Goal: Task Accomplishment & Management: Complete application form

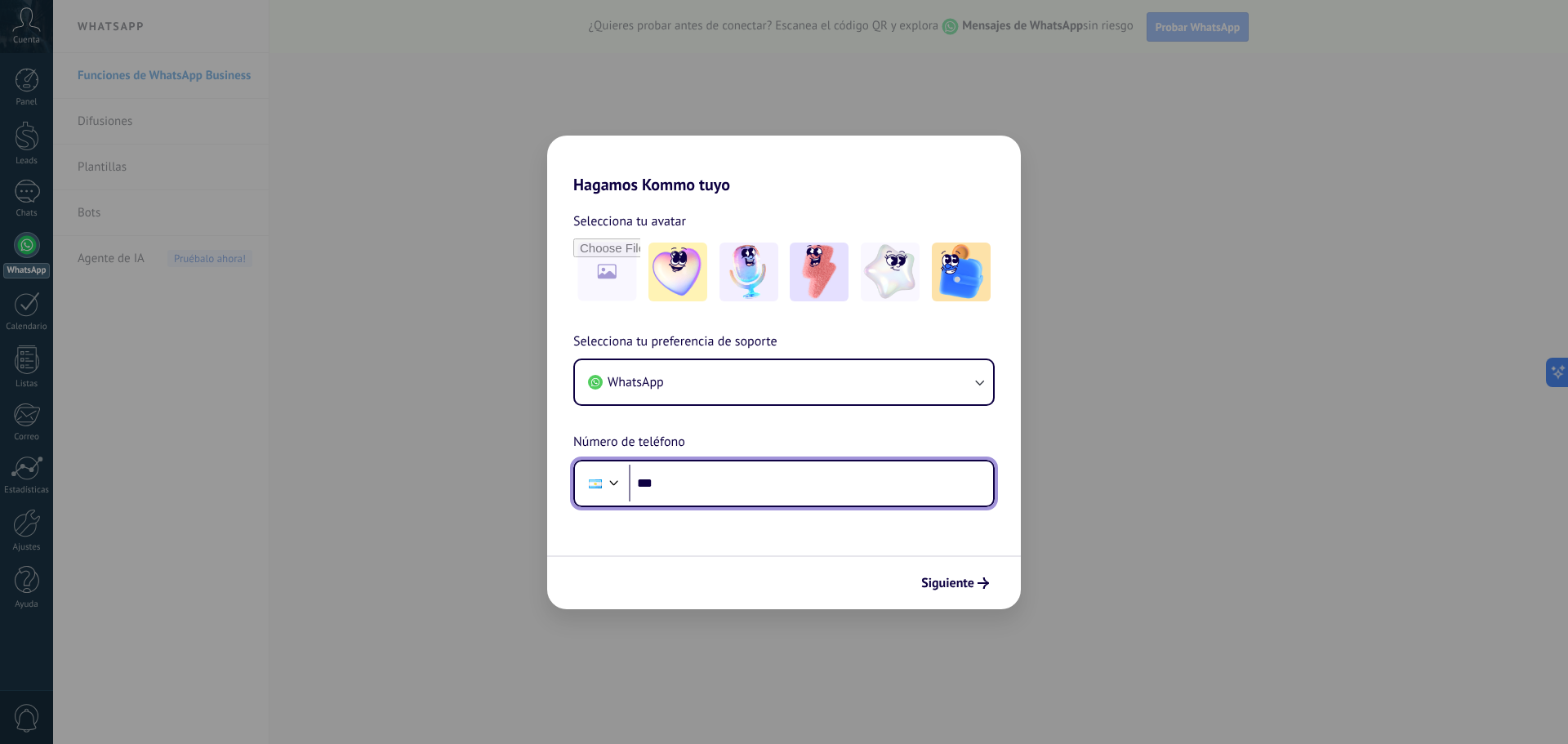
click at [780, 474] on input "***" at bounding box center [811, 483] width 364 height 37
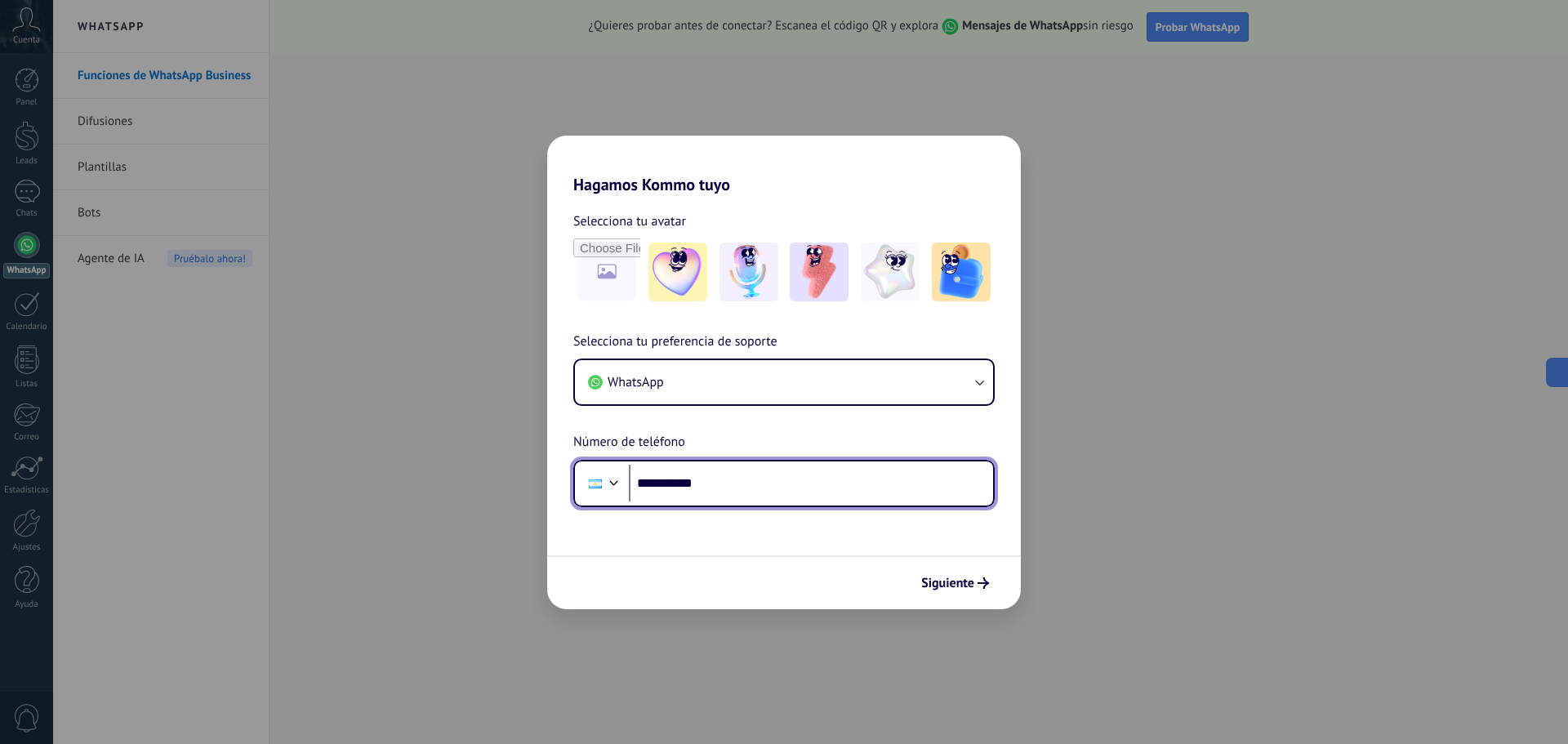
click at [751, 487] on input "**********" at bounding box center [811, 483] width 364 height 37
paste input "******"
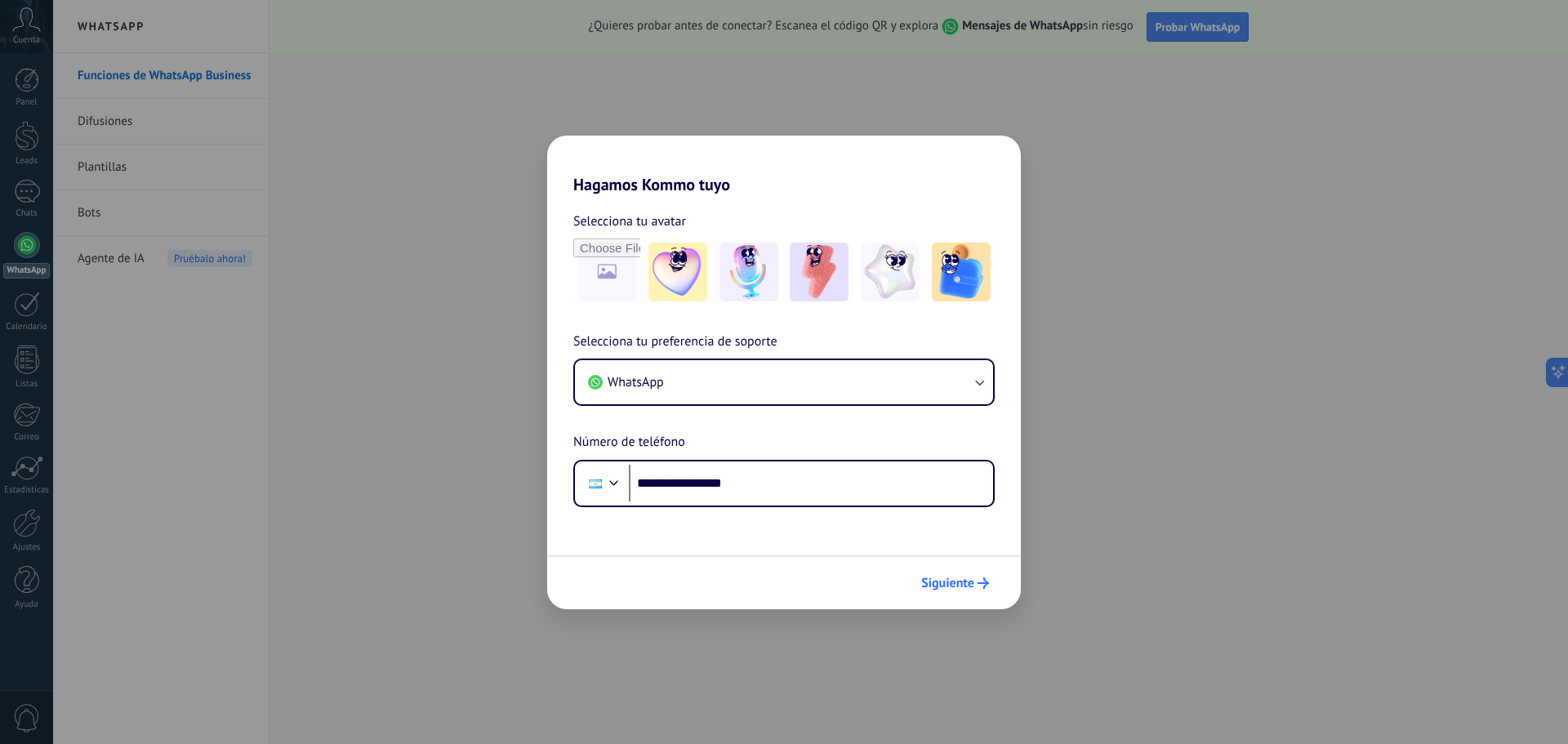
click at [960, 583] on span "Siguiente" at bounding box center [948, 583] width 53 height 12
click at [960, 583] on span "Siguiente" at bounding box center [948, 583] width 53 height 12
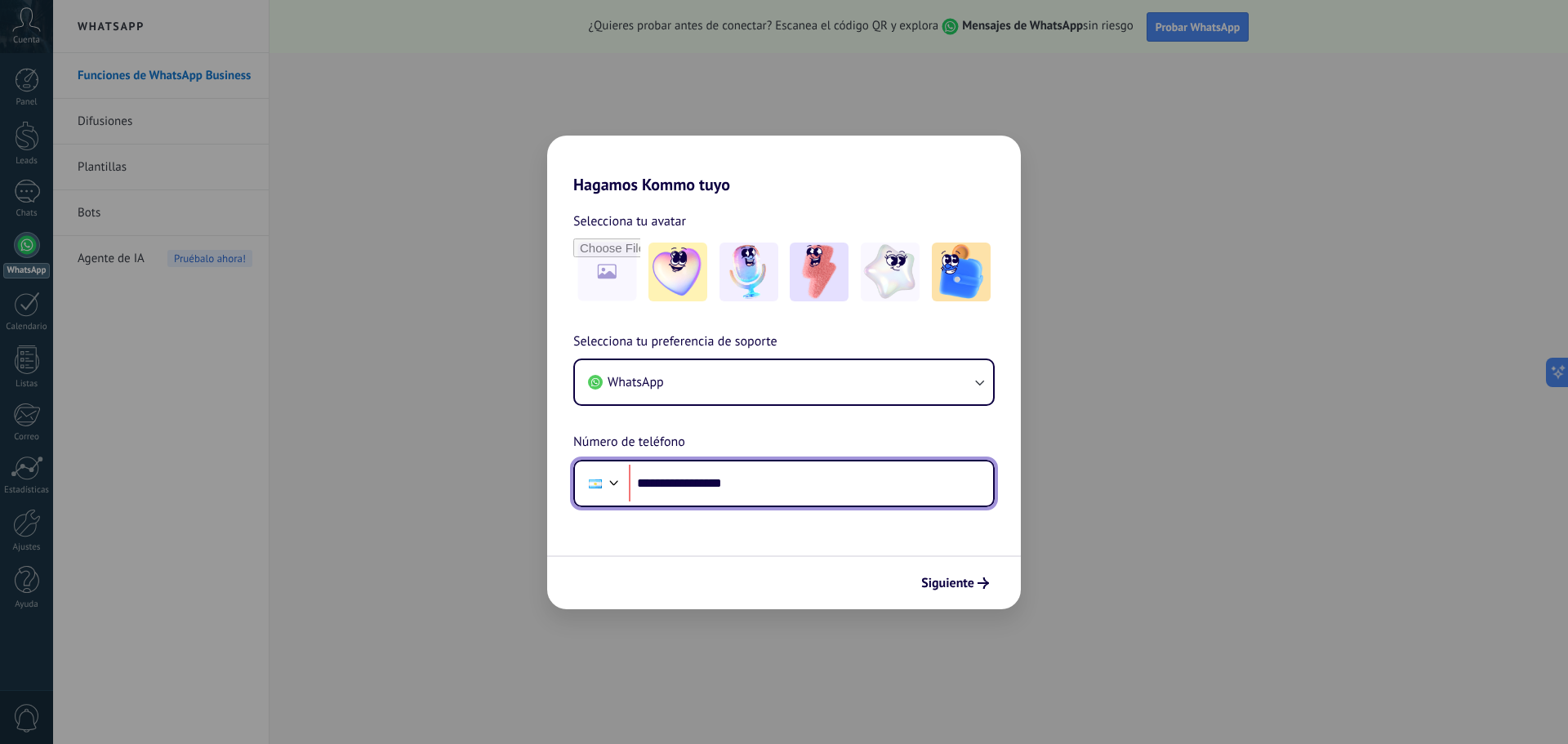
click at [705, 480] on input "**********" at bounding box center [811, 483] width 364 height 37
click at [644, 480] on input "**********" at bounding box center [811, 483] width 364 height 37
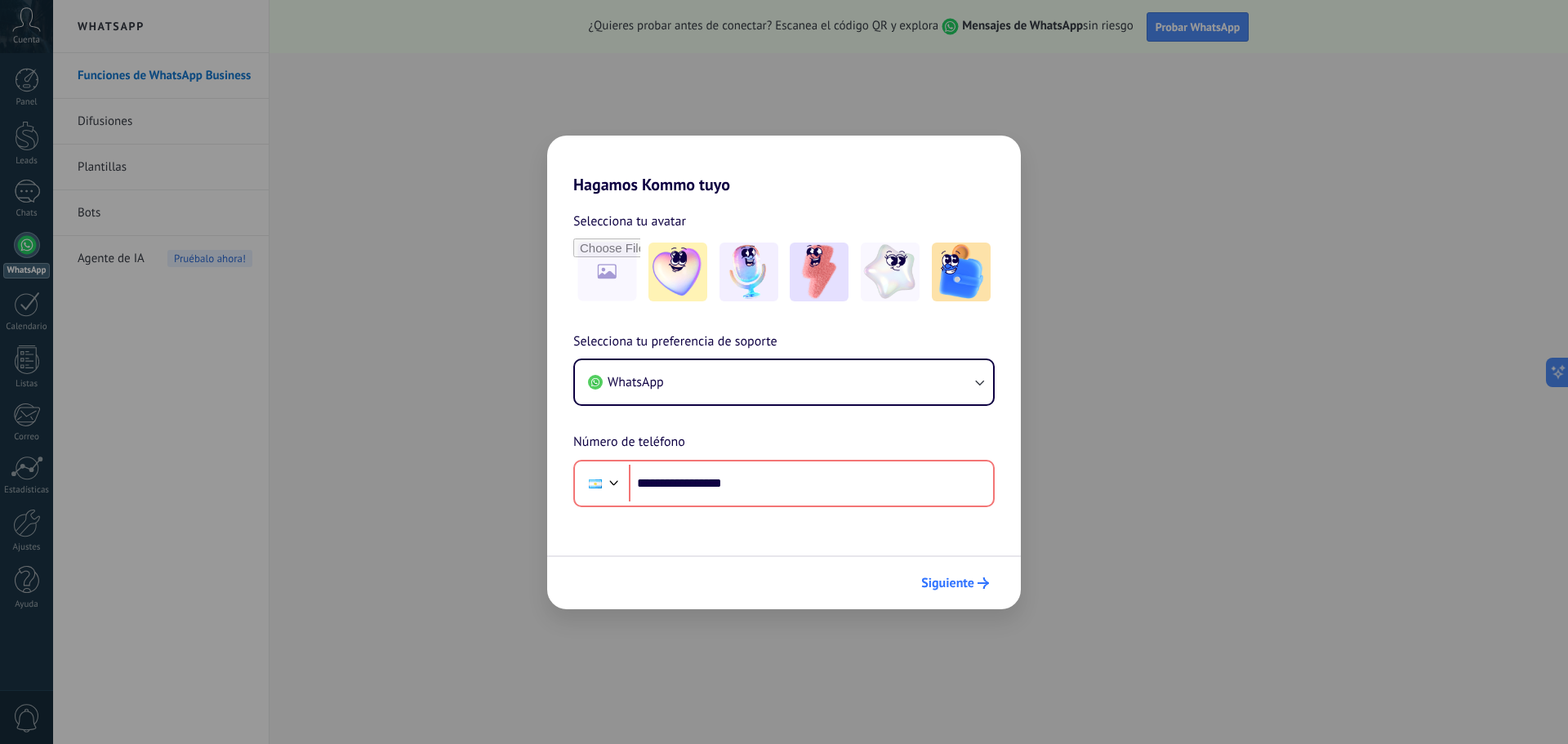
click at [974, 589] on button "Siguiente" at bounding box center [955, 583] width 83 height 28
click at [947, 565] on div "Siguiente" at bounding box center [784, 582] width 474 height 53
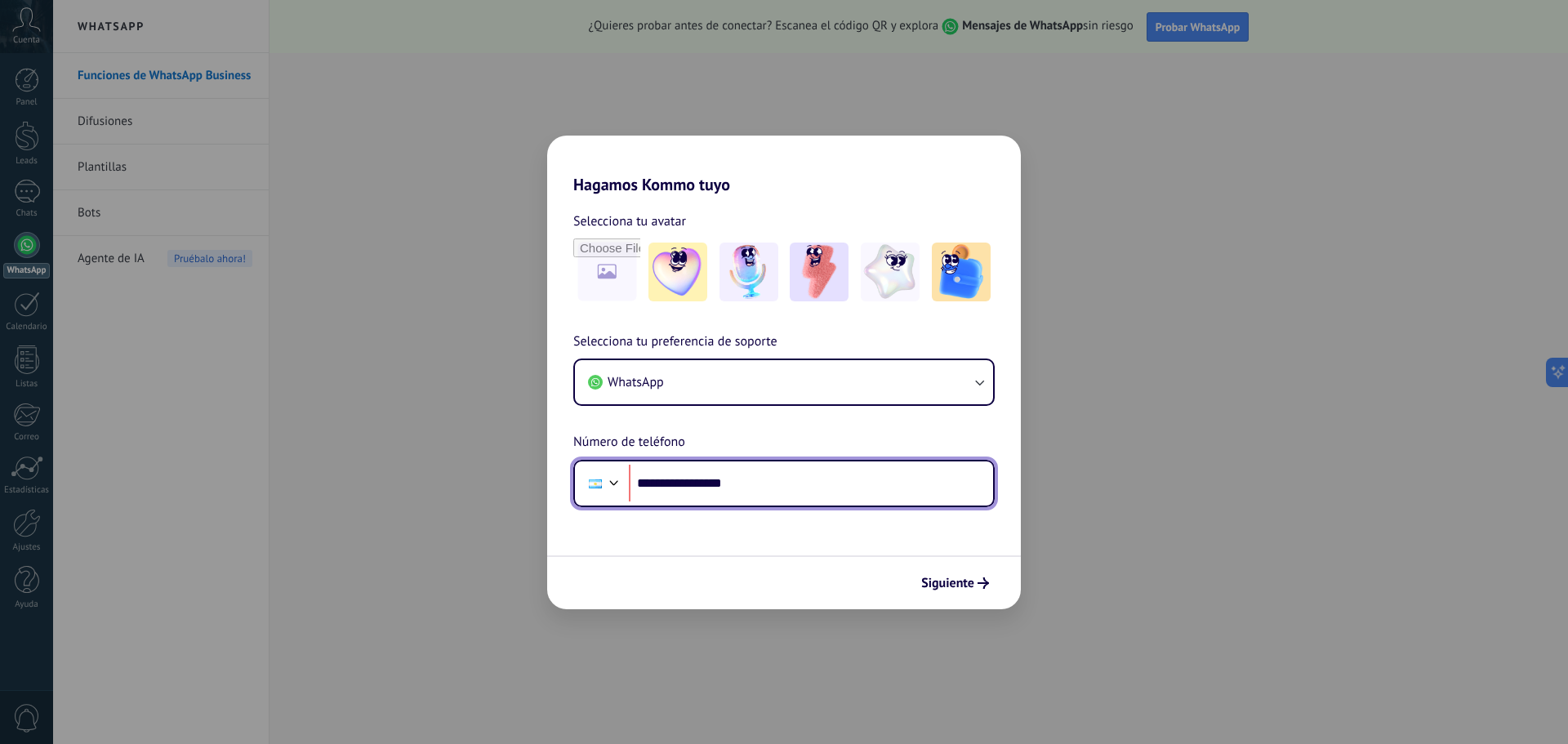
click at [823, 489] on input "**********" at bounding box center [811, 483] width 364 height 37
type input "**"
paste input "tel"
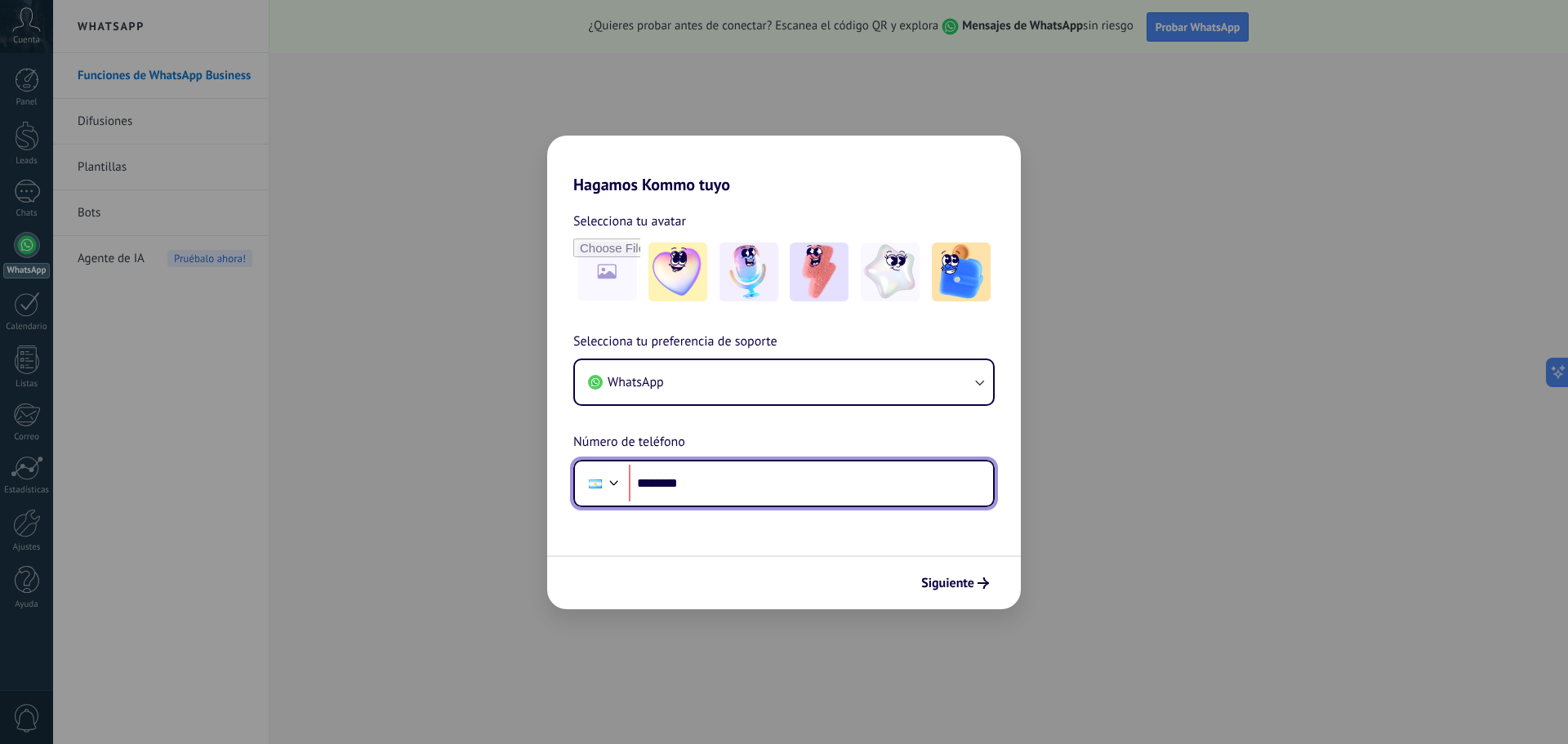
paste input "tel"
click at [739, 475] on input "********" at bounding box center [811, 483] width 364 height 37
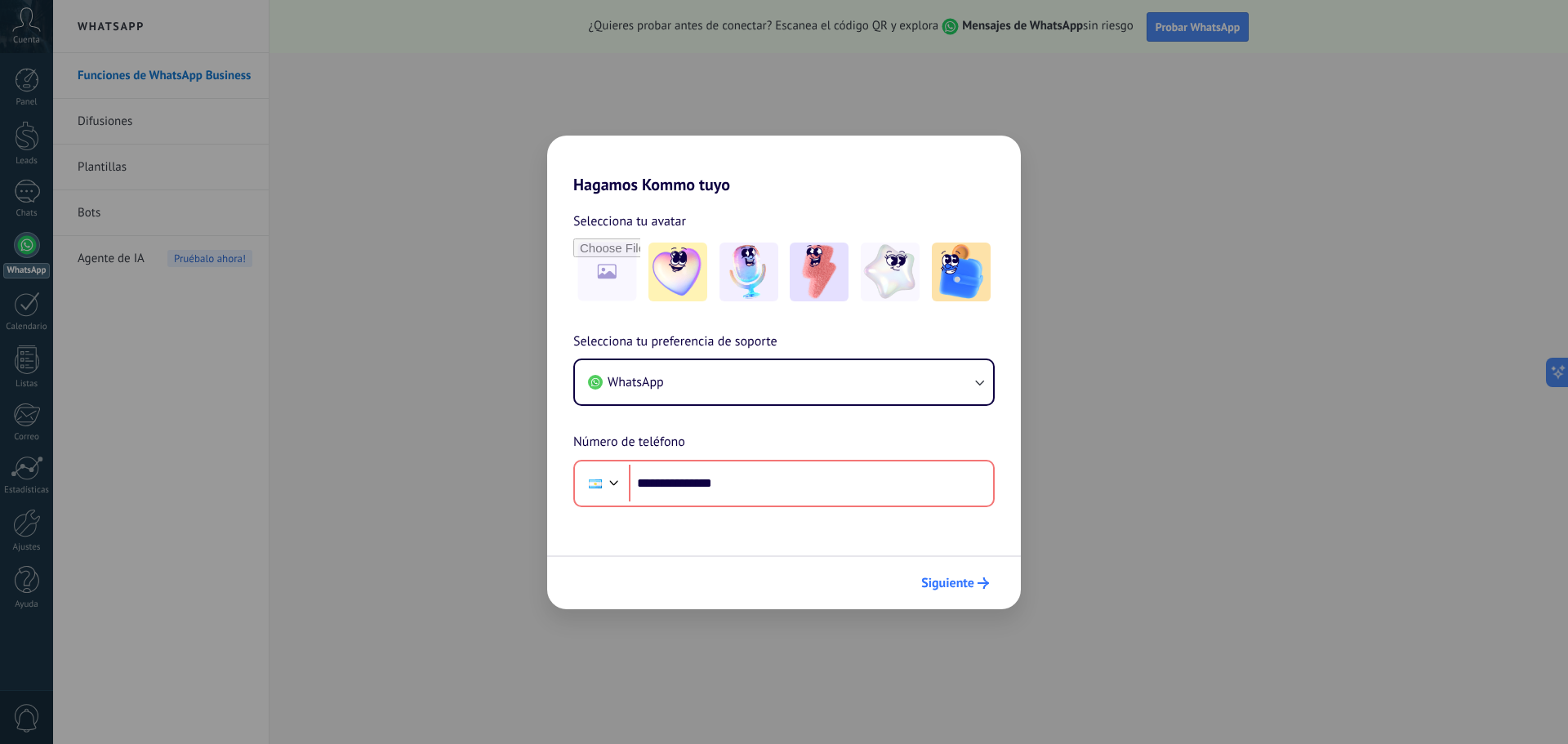
click at [962, 585] on span "Siguiente" at bounding box center [948, 583] width 53 height 12
click at [962, 585] on span "Siguiente" at bounding box center [948, 583] width 53 height 12
click at [709, 383] on button "WhatsApp" at bounding box center [783, 381] width 418 height 44
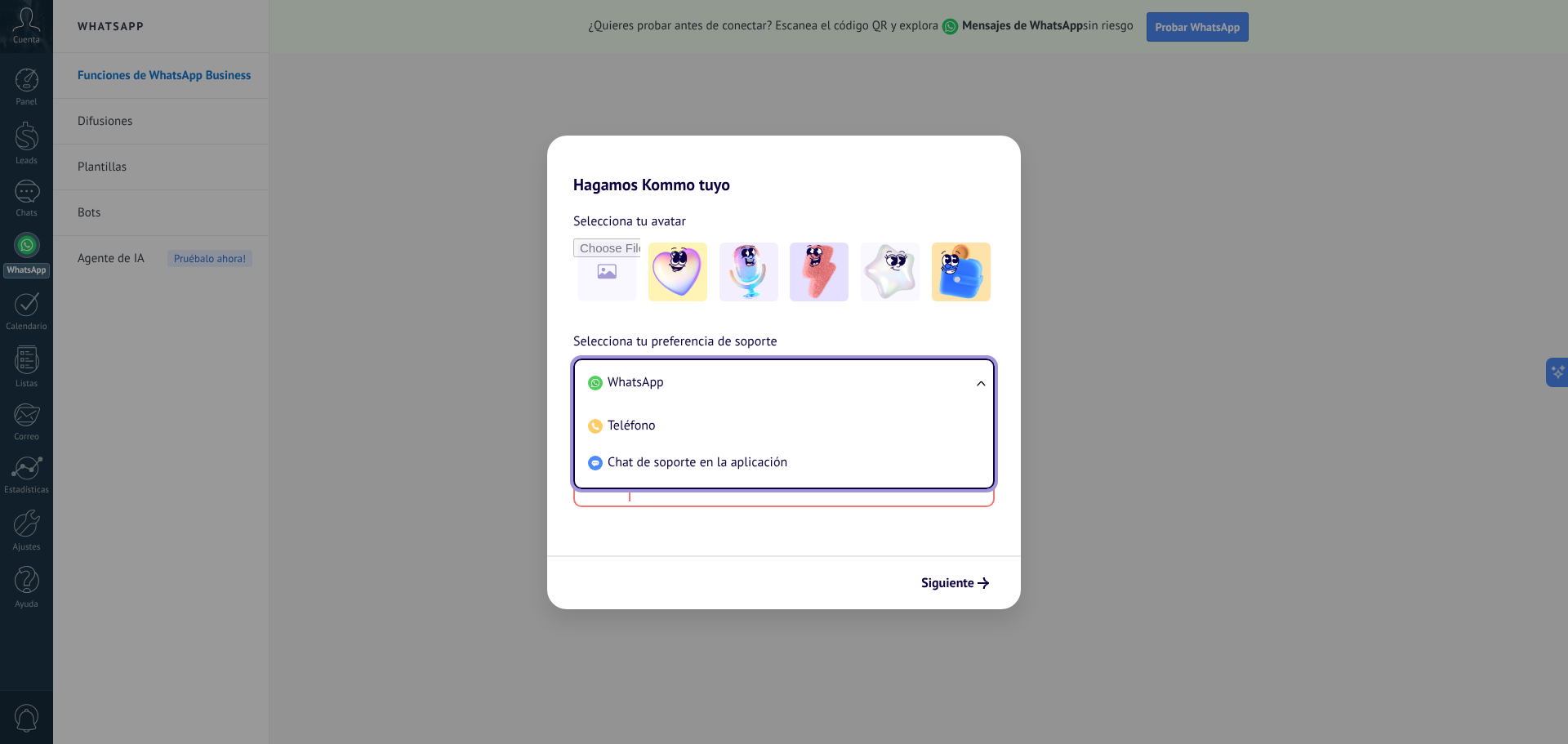
click at [709, 383] on li "WhatsApp" at bounding box center [780, 382] width 398 height 37
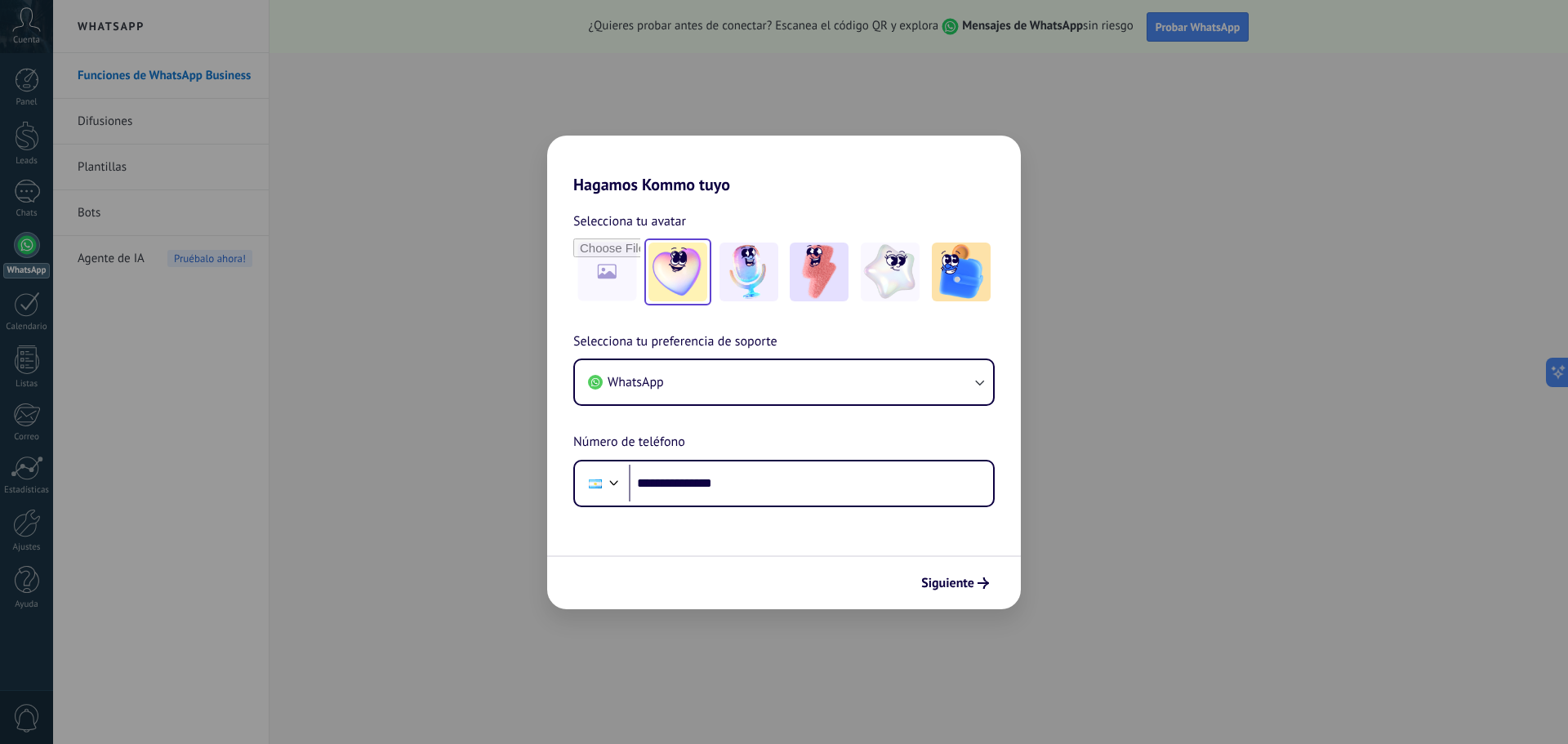
click at [660, 289] on img at bounding box center [678, 272] width 59 height 59
click at [951, 587] on span "Siguiente" at bounding box center [948, 583] width 53 height 12
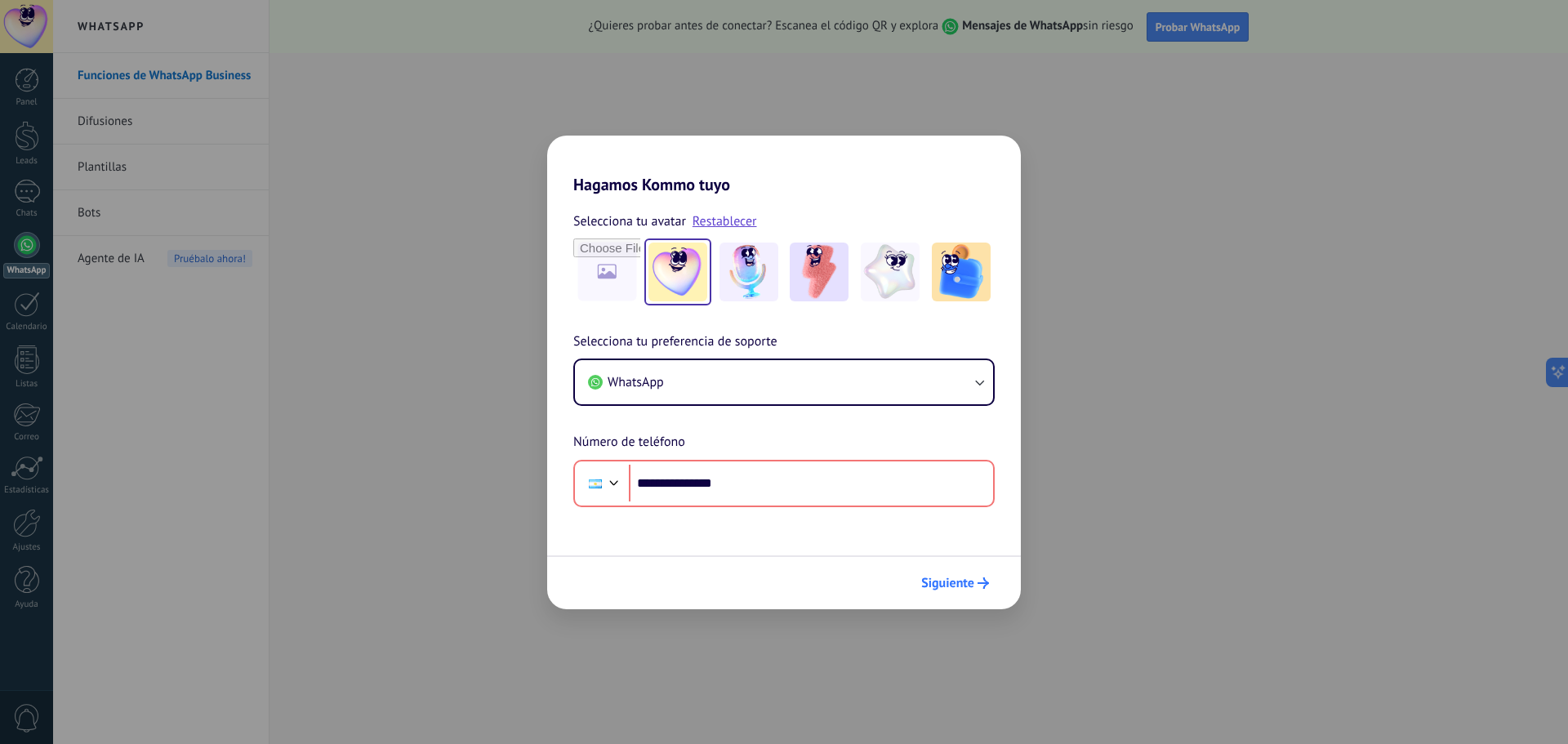
click at [950, 586] on span "Siguiente" at bounding box center [948, 583] width 53 height 12
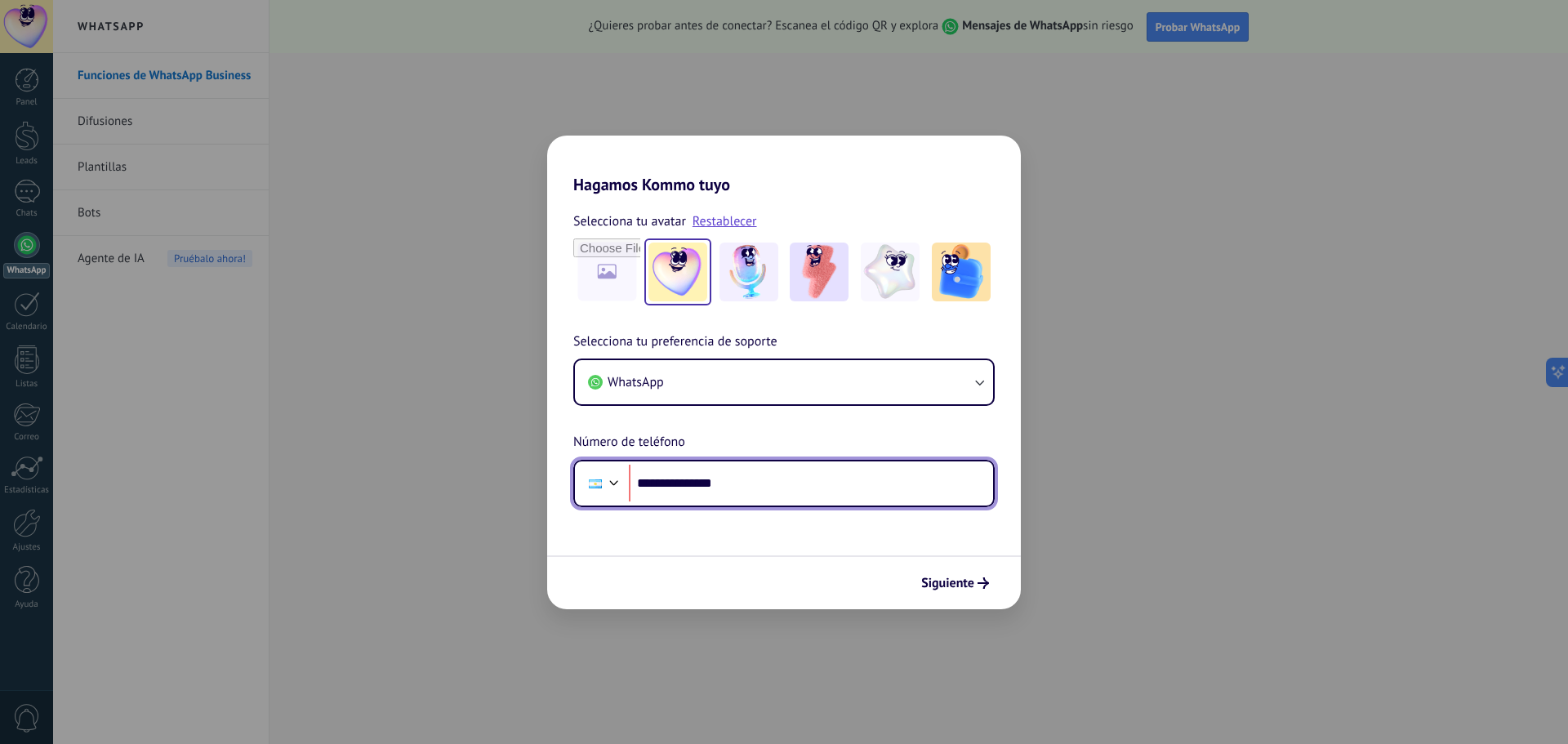
click at [774, 479] on input "**********" at bounding box center [811, 483] width 364 height 37
click at [767, 469] on input "**********" at bounding box center [811, 483] width 364 height 37
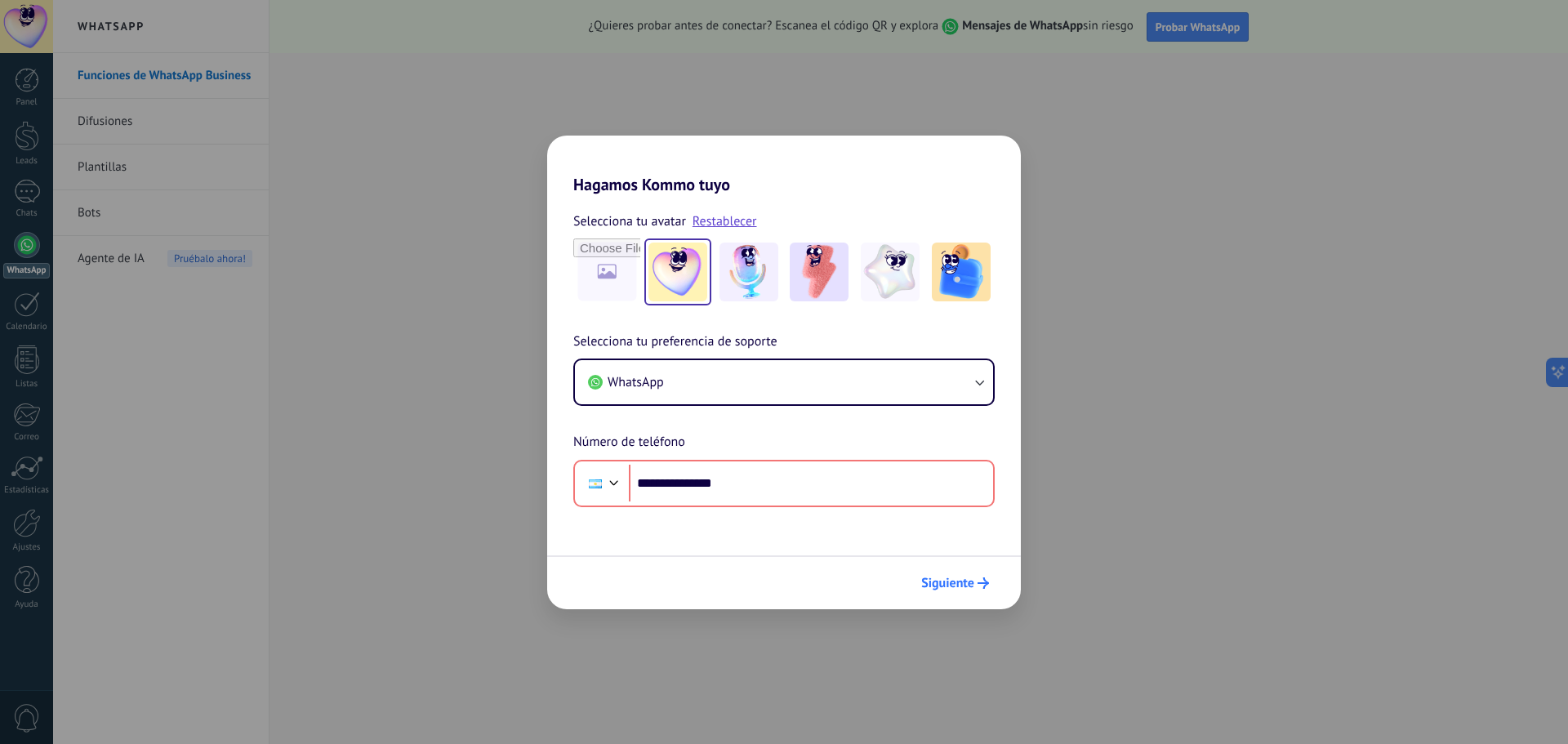
click at [942, 580] on span "Siguiente" at bounding box center [948, 583] width 53 height 12
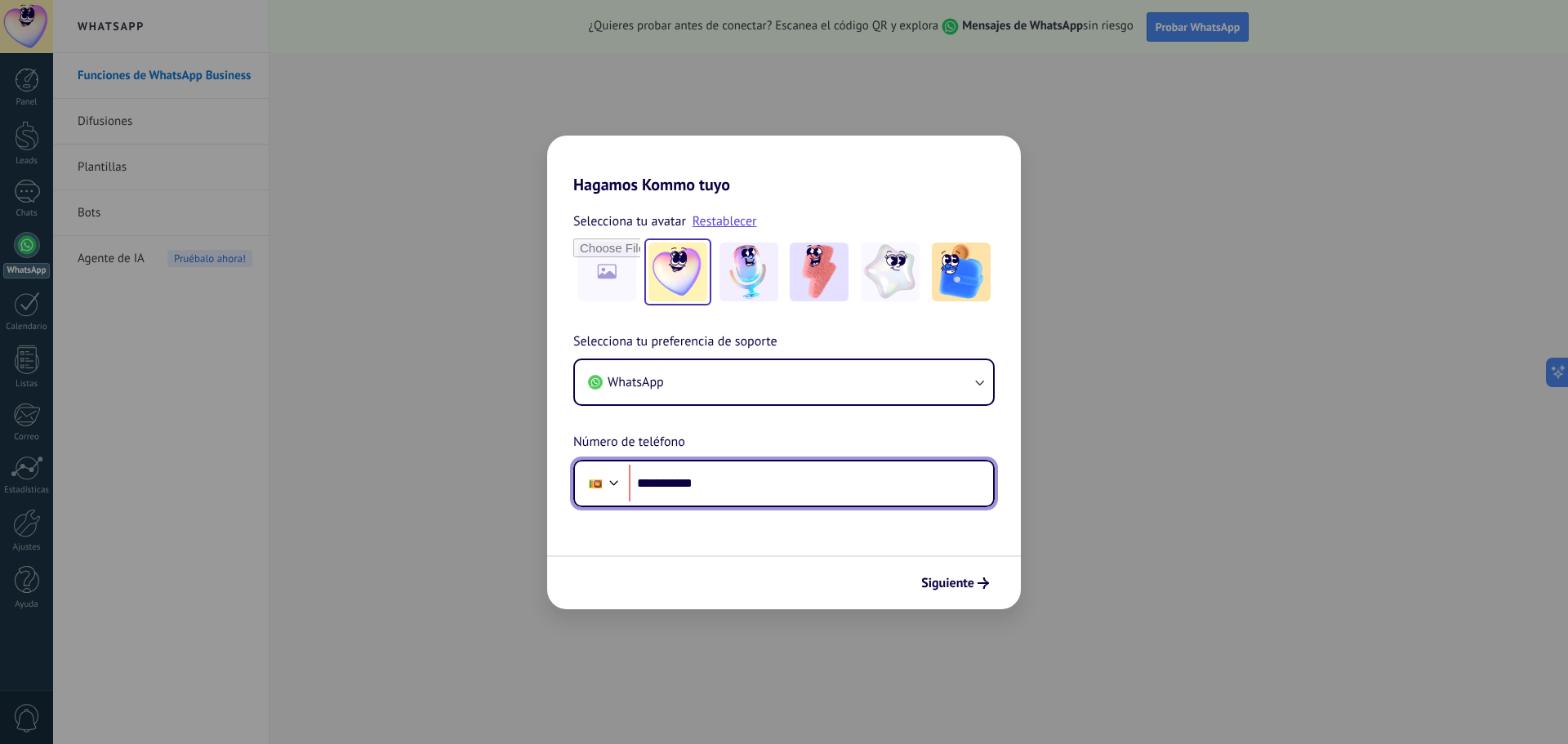
click at [601, 475] on div at bounding box center [595, 483] width 31 height 34
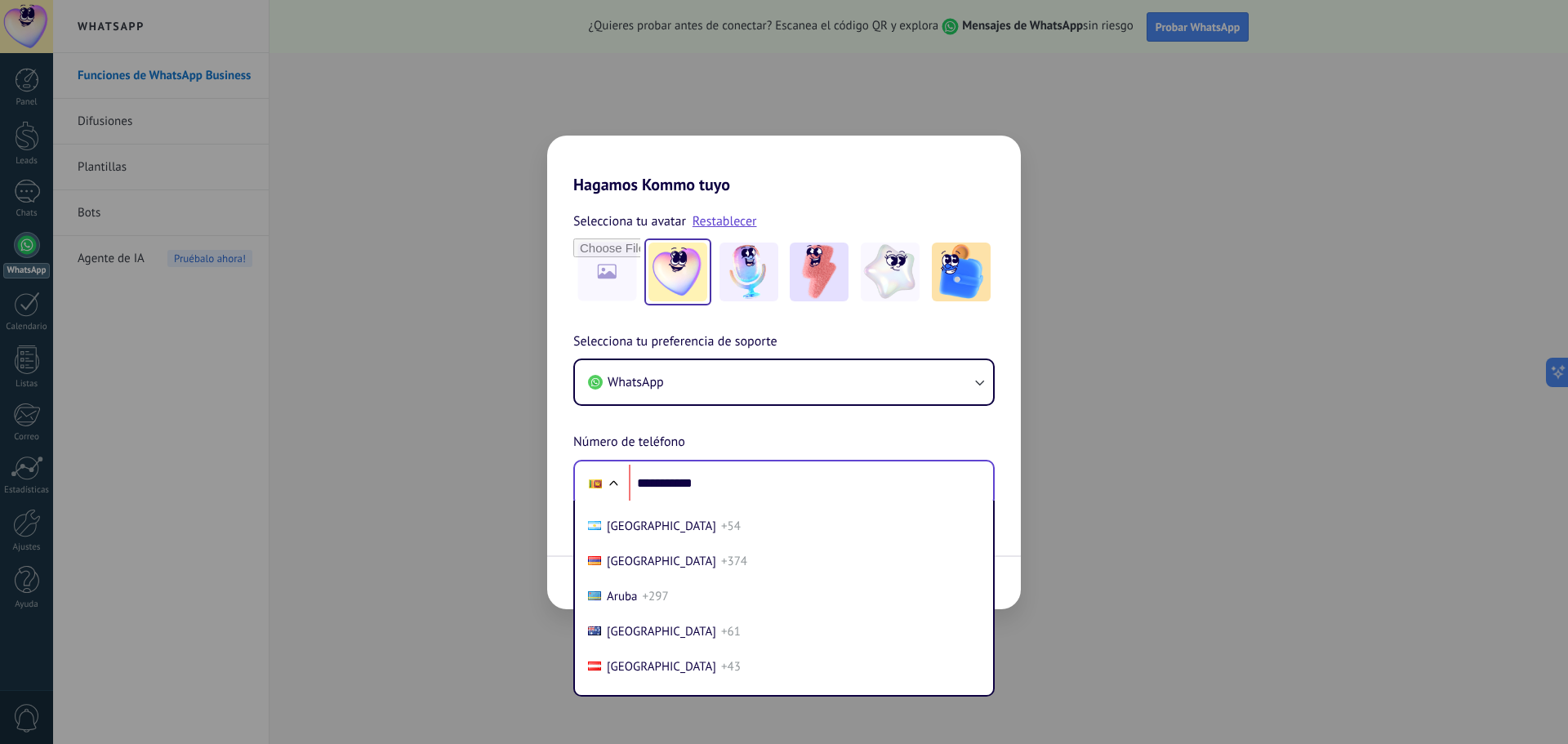
scroll to position [163, 0]
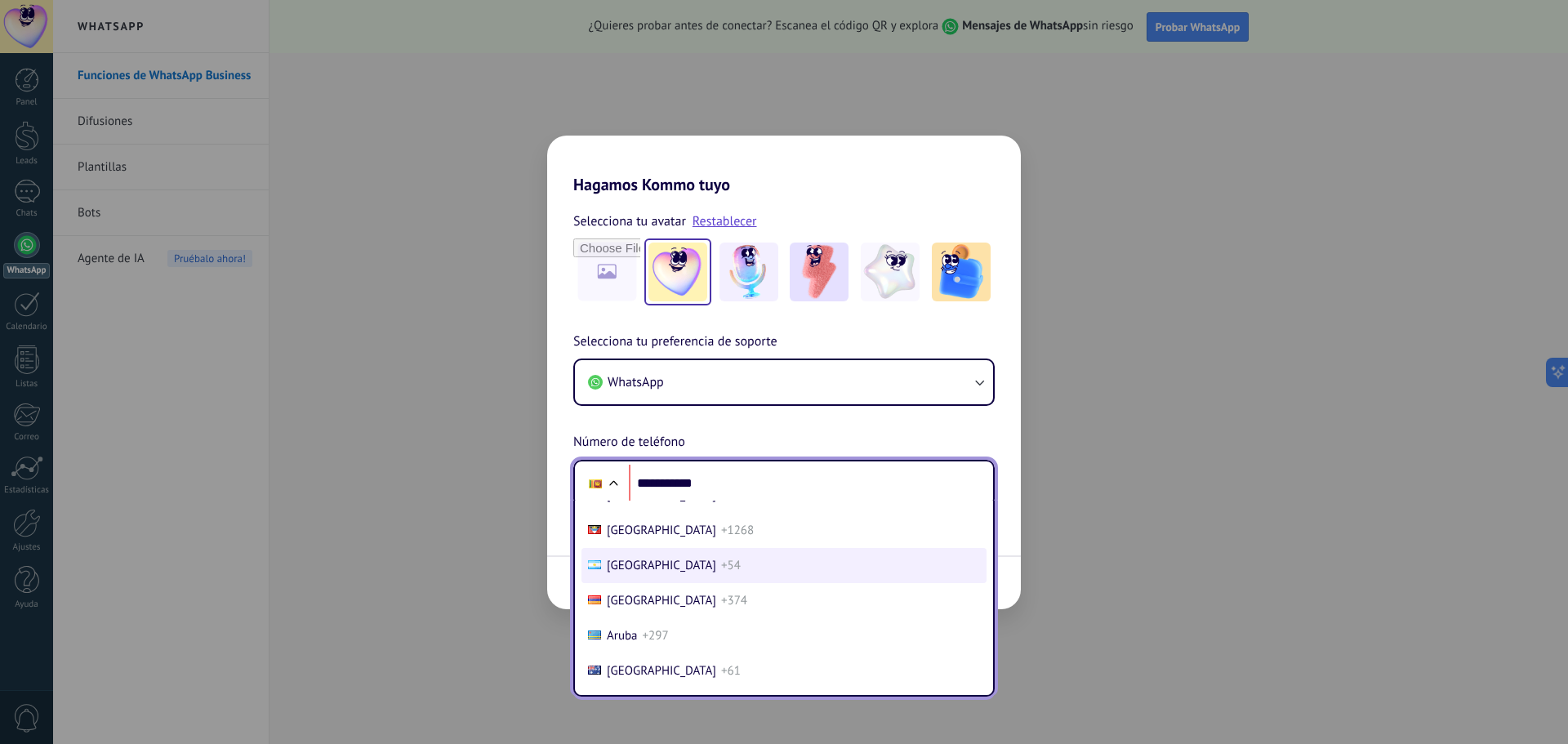
click at [659, 568] on li "[GEOGRAPHIC_DATA] +54" at bounding box center [784, 565] width 405 height 35
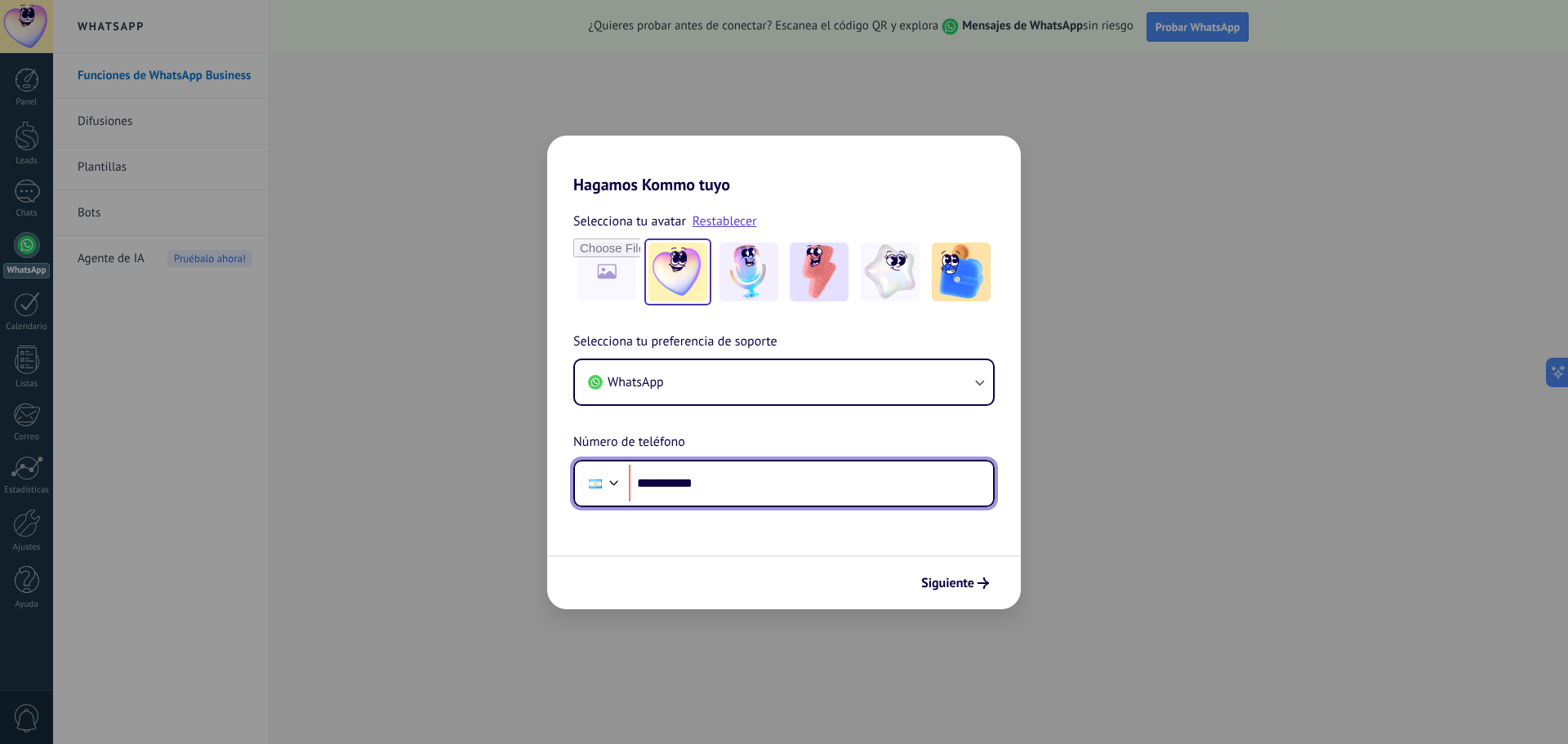
drag, startPoint x: 662, startPoint y: 482, endPoint x: 832, endPoint y: 482, distance: 170.0
click at [832, 482] on input "**********" at bounding box center [811, 483] width 364 height 37
type input "**********"
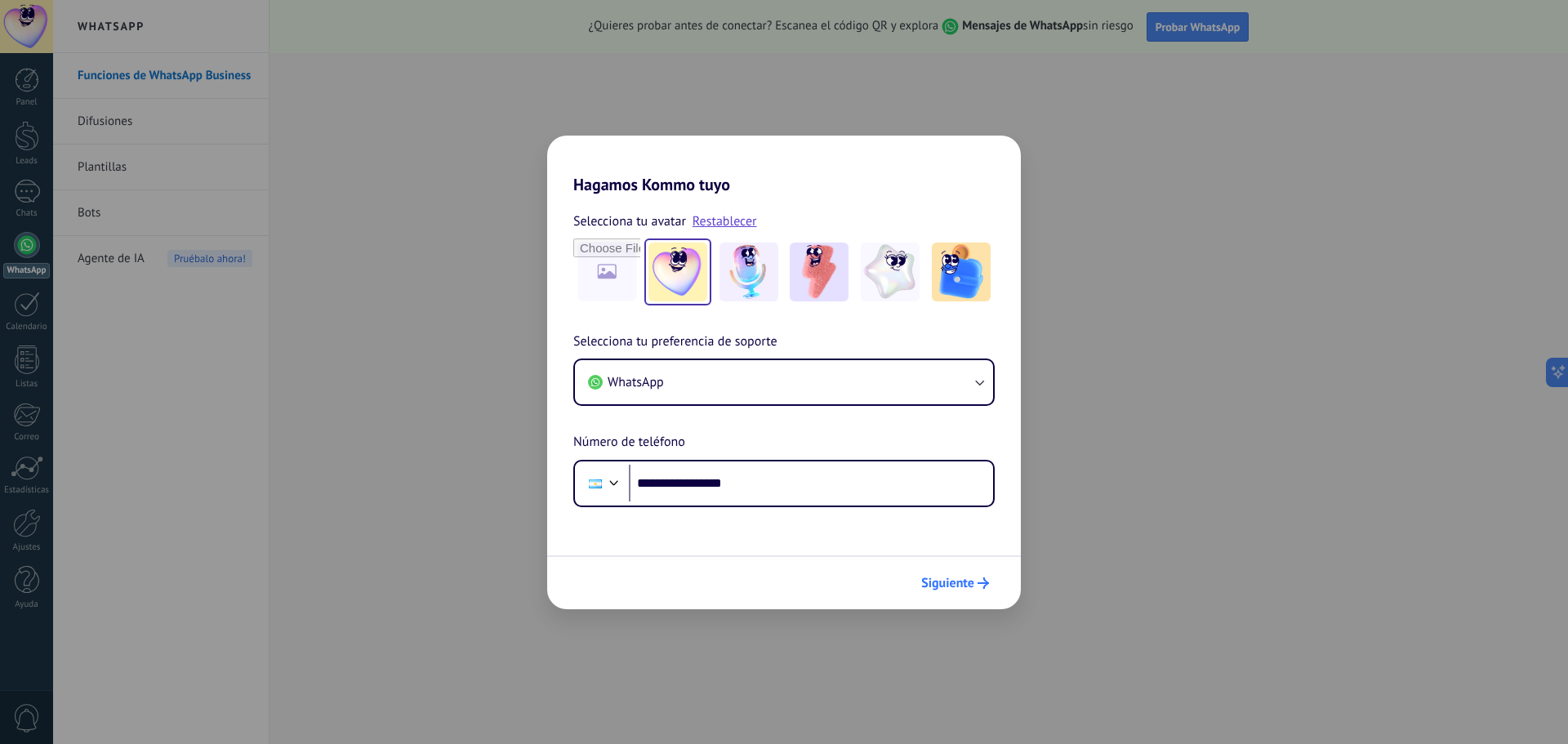
click at [968, 585] on span "Siguiente" at bounding box center [948, 583] width 53 height 12
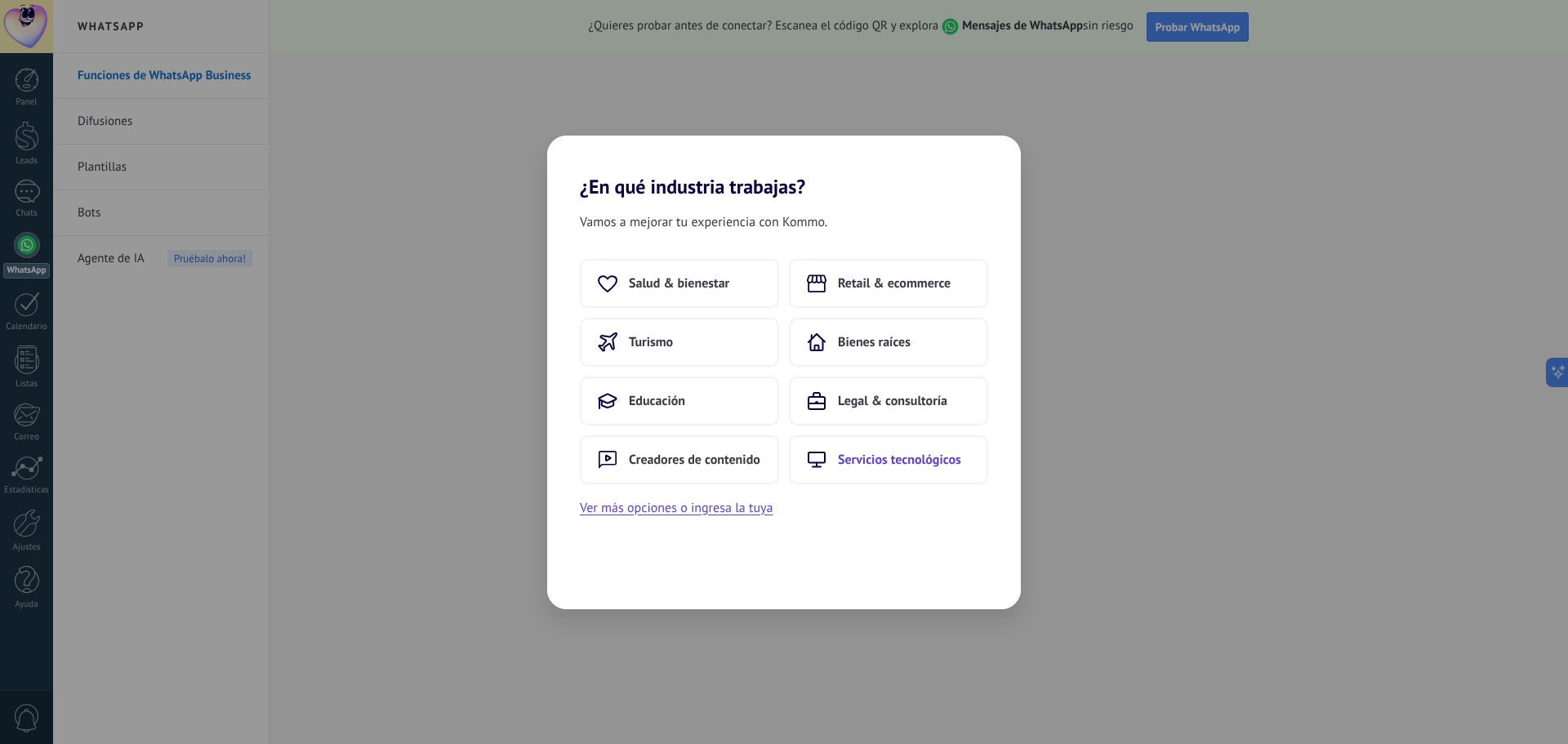
click at [870, 456] on span "Servicios tecnológicos" at bounding box center [899, 460] width 123 height 16
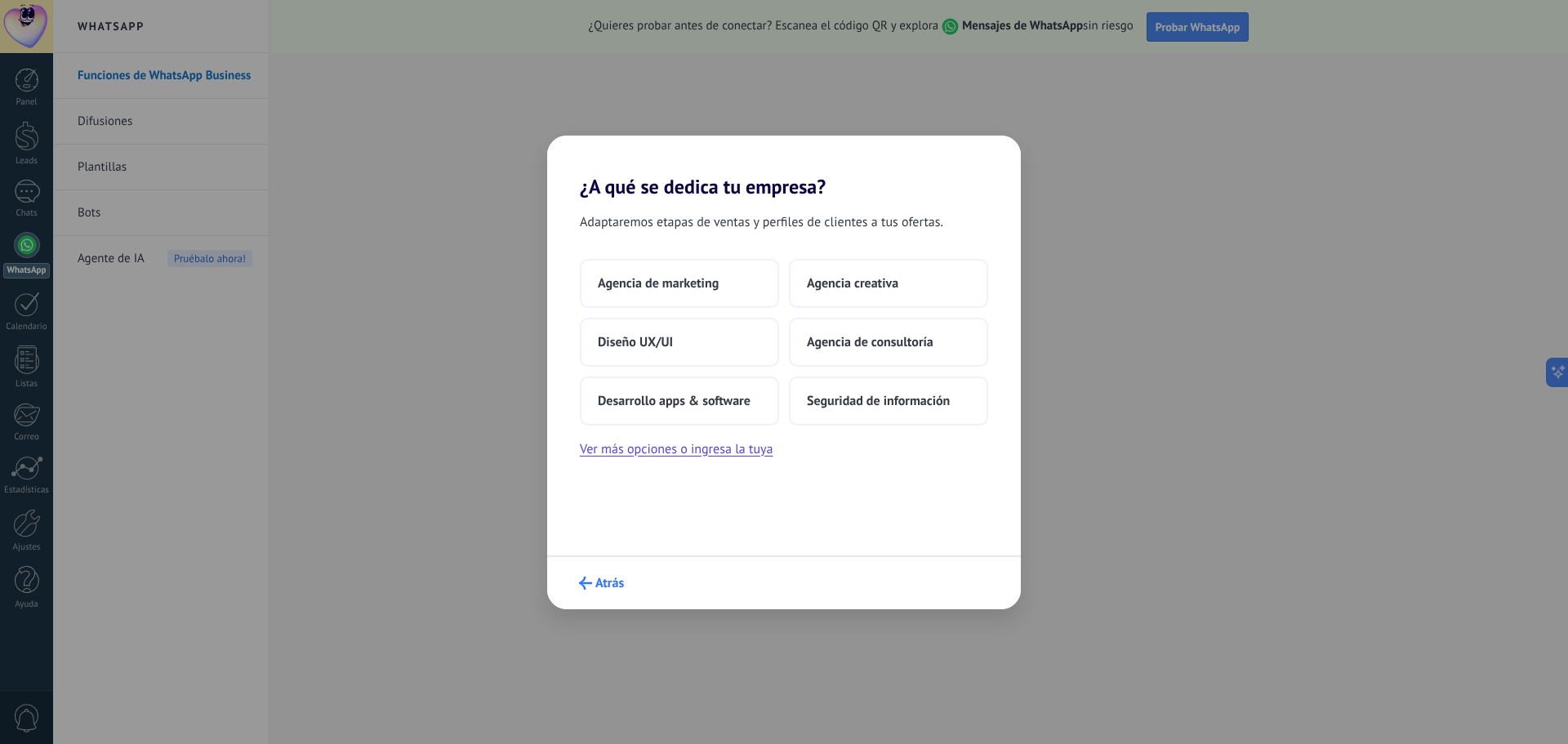
click at [595, 586] on span "Atrás" at bounding box center [609, 583] width 29 height 12
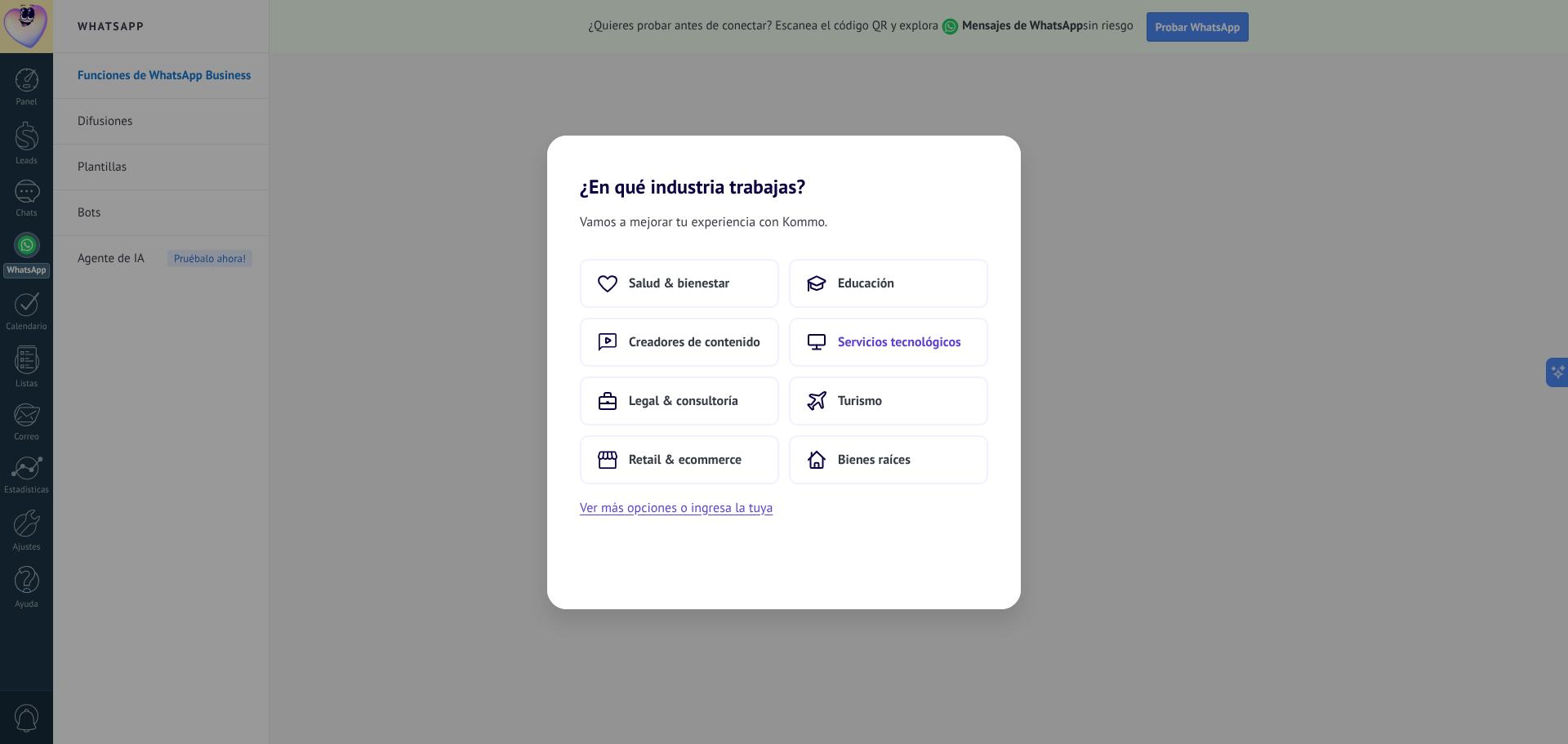
click at [902, 349] on span "Servicios tecnológicos" at bounding box center [899, 342] width 123 height 16
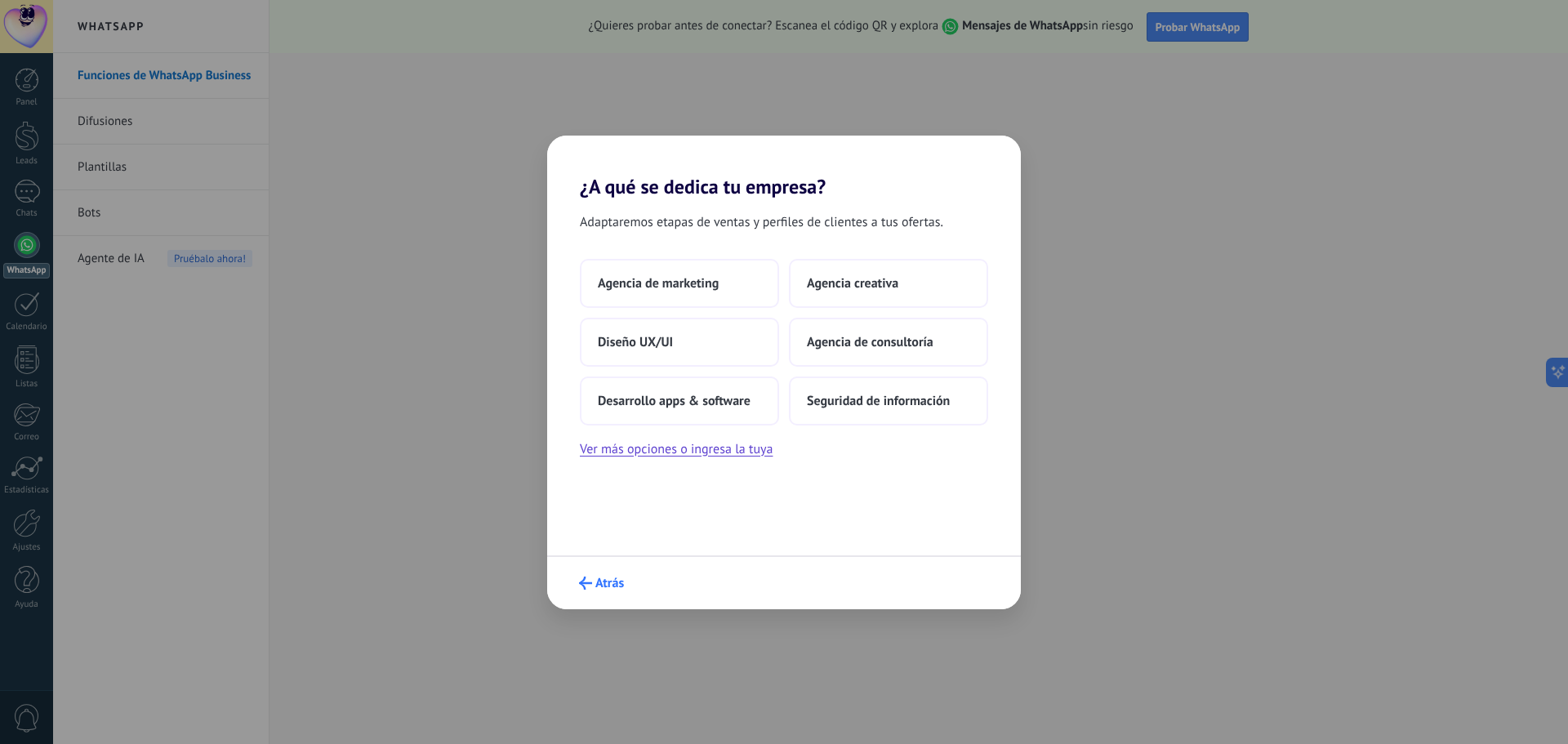
click at [593, 579] on span "Atrás" at bounding box center [601, 583] width 45 height 13
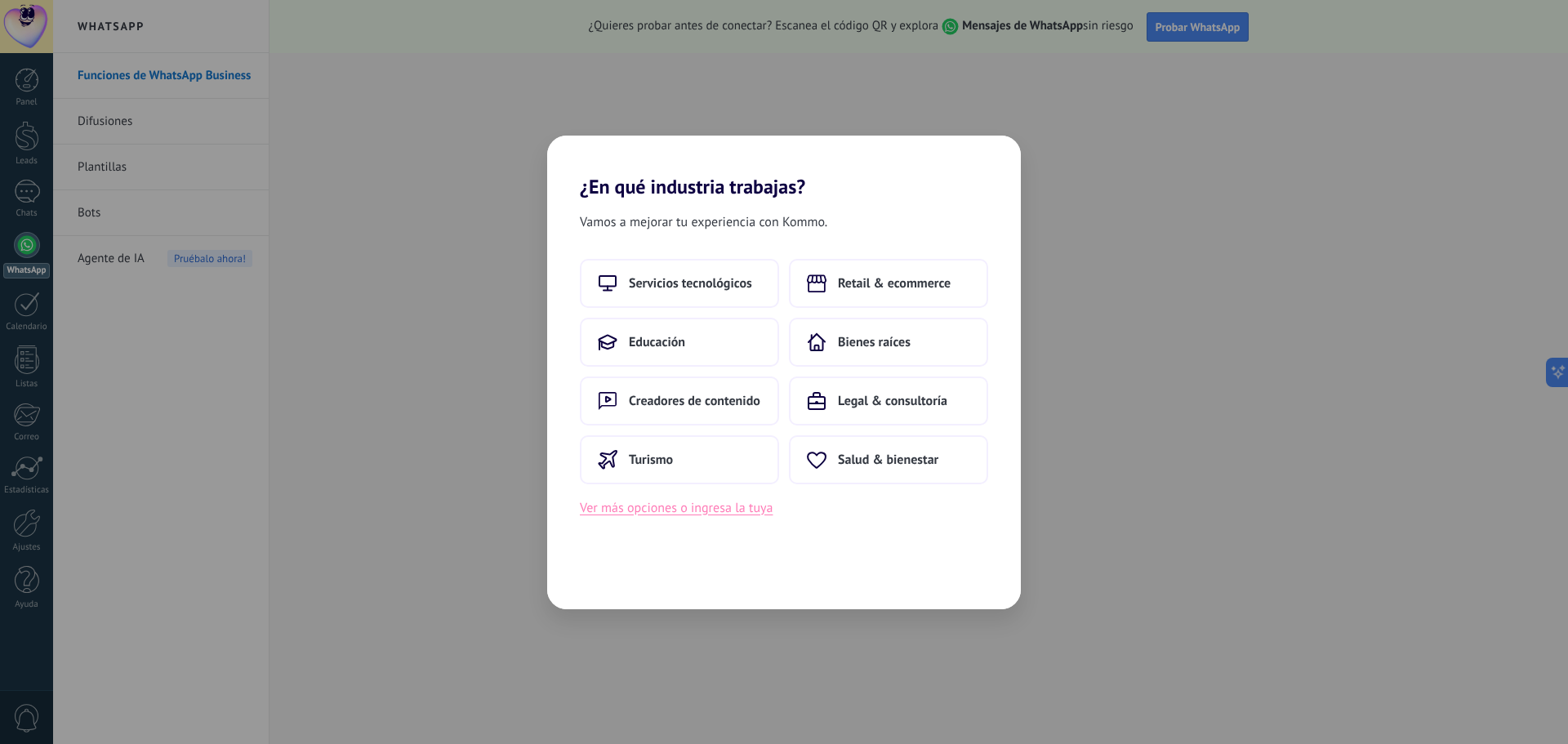
click at [707, 510] on button "Ver más opciones o ingresa la tuya" at bounding box center [676, 508] width 192 height 21
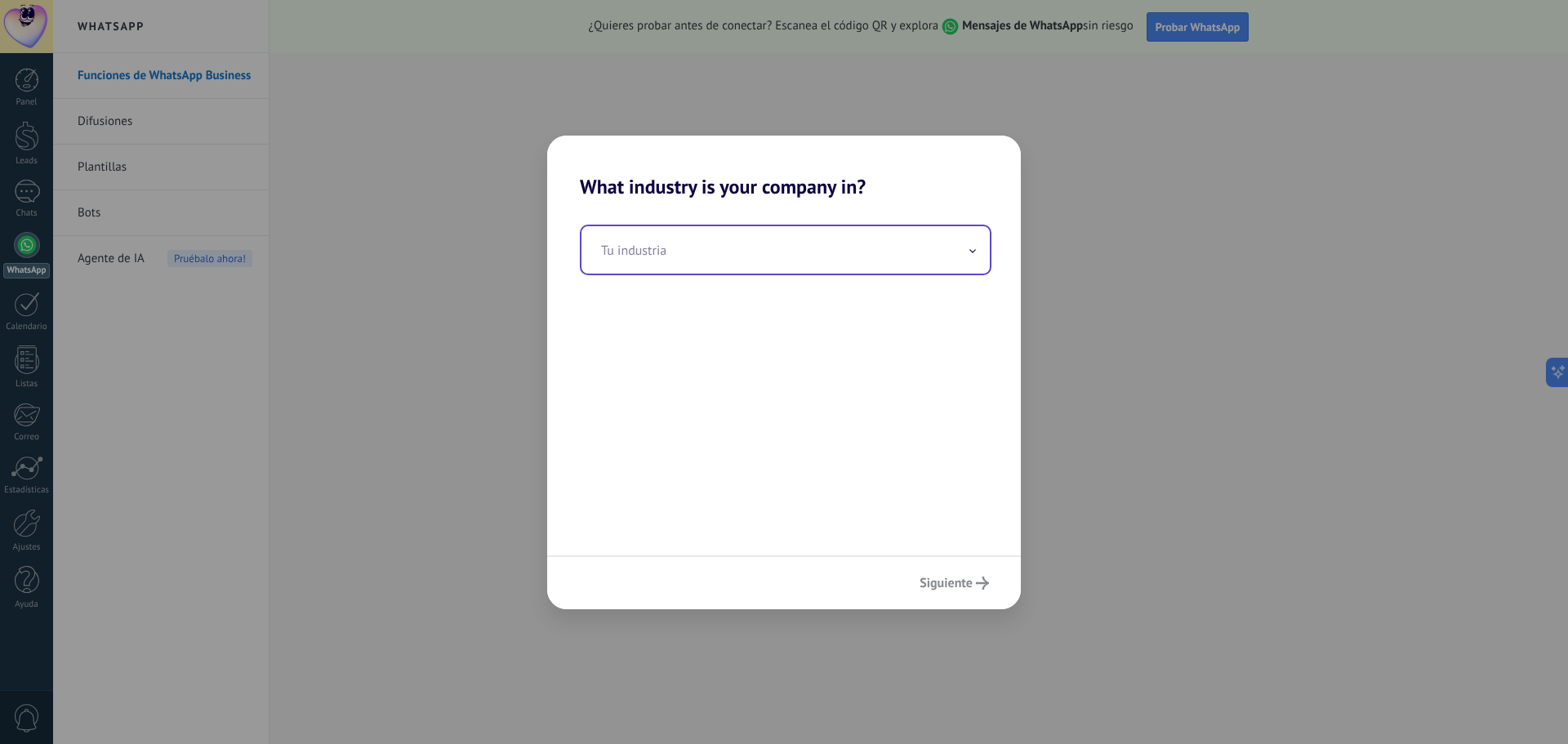
click at [691, 253] on input "text" at bounding box center [786, 249] width 408 height 47
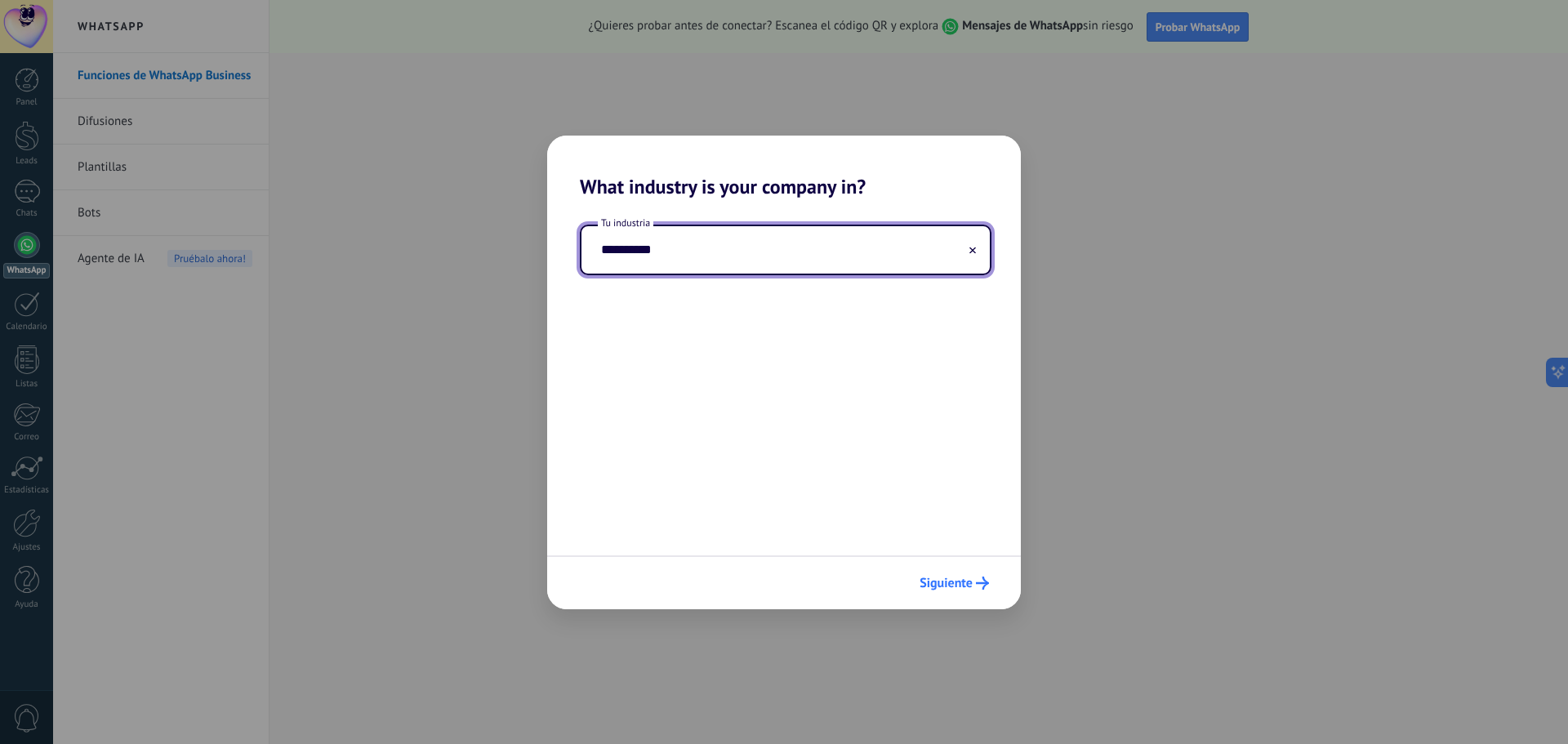
type input "**********"
click at [970, 584] on span "Siguiente" at bounding box center [946, 583] width 53 height 12
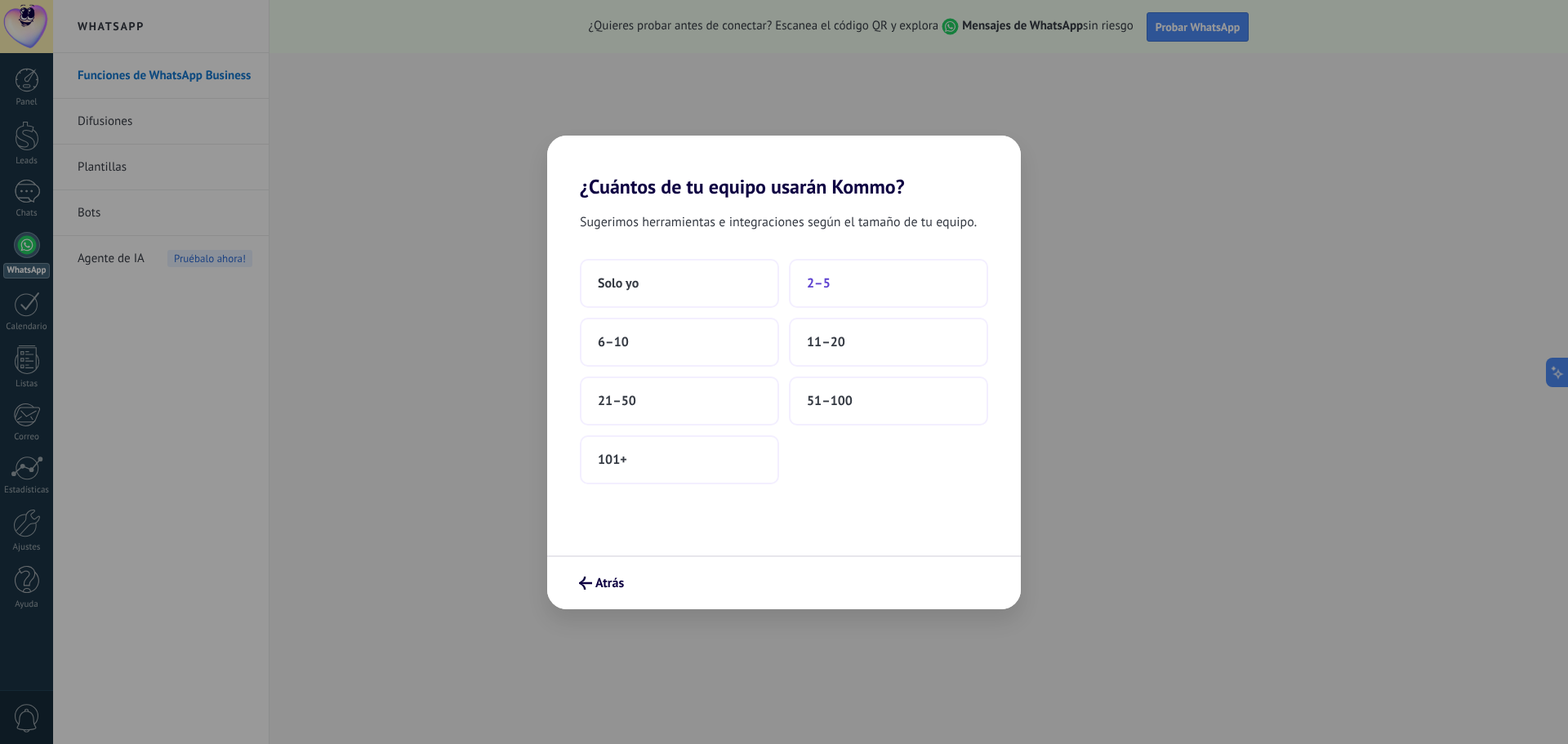
click at [861, 286] on button "2–5" at bounding box center [888, 283] width 200 height 49
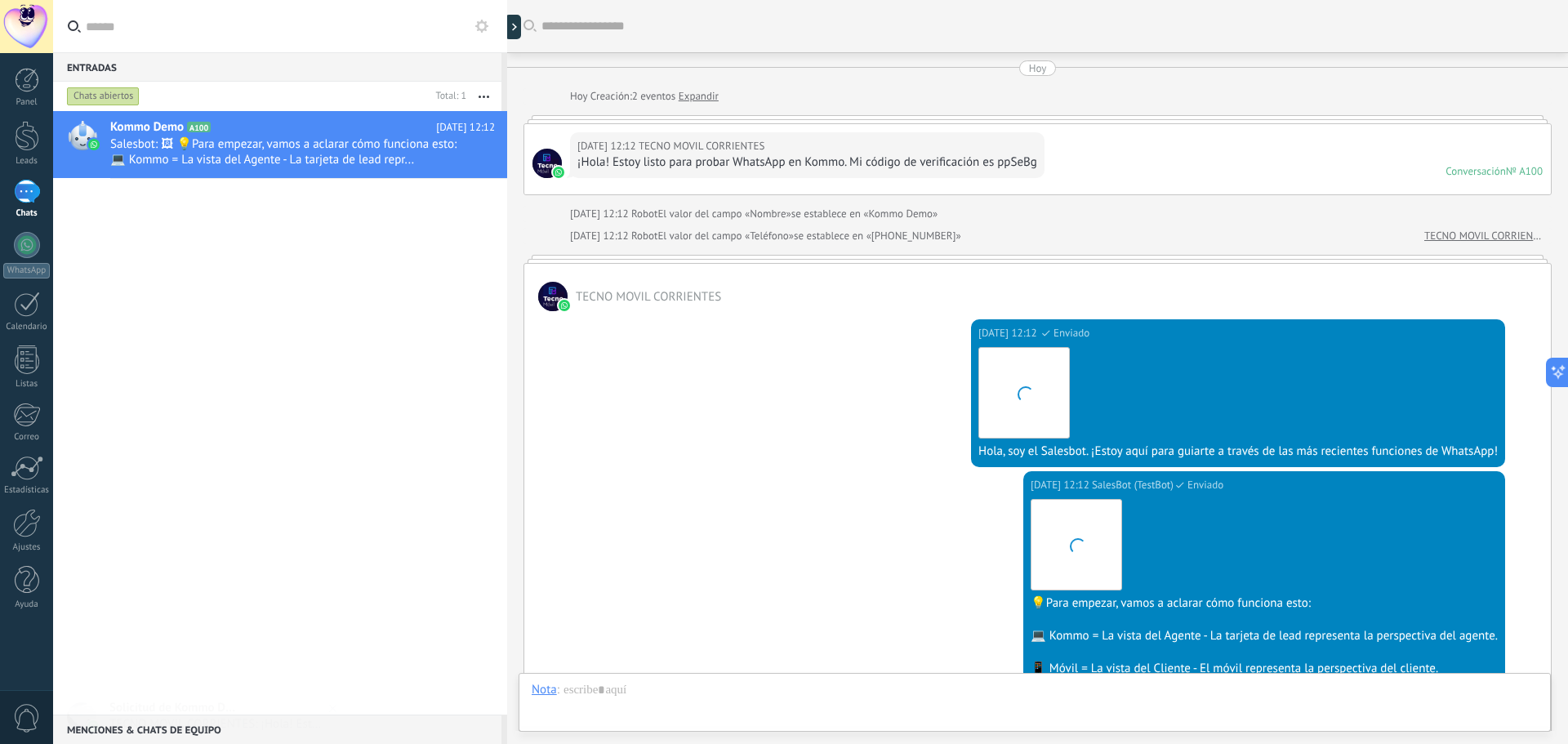
scroll to position [338, 0]
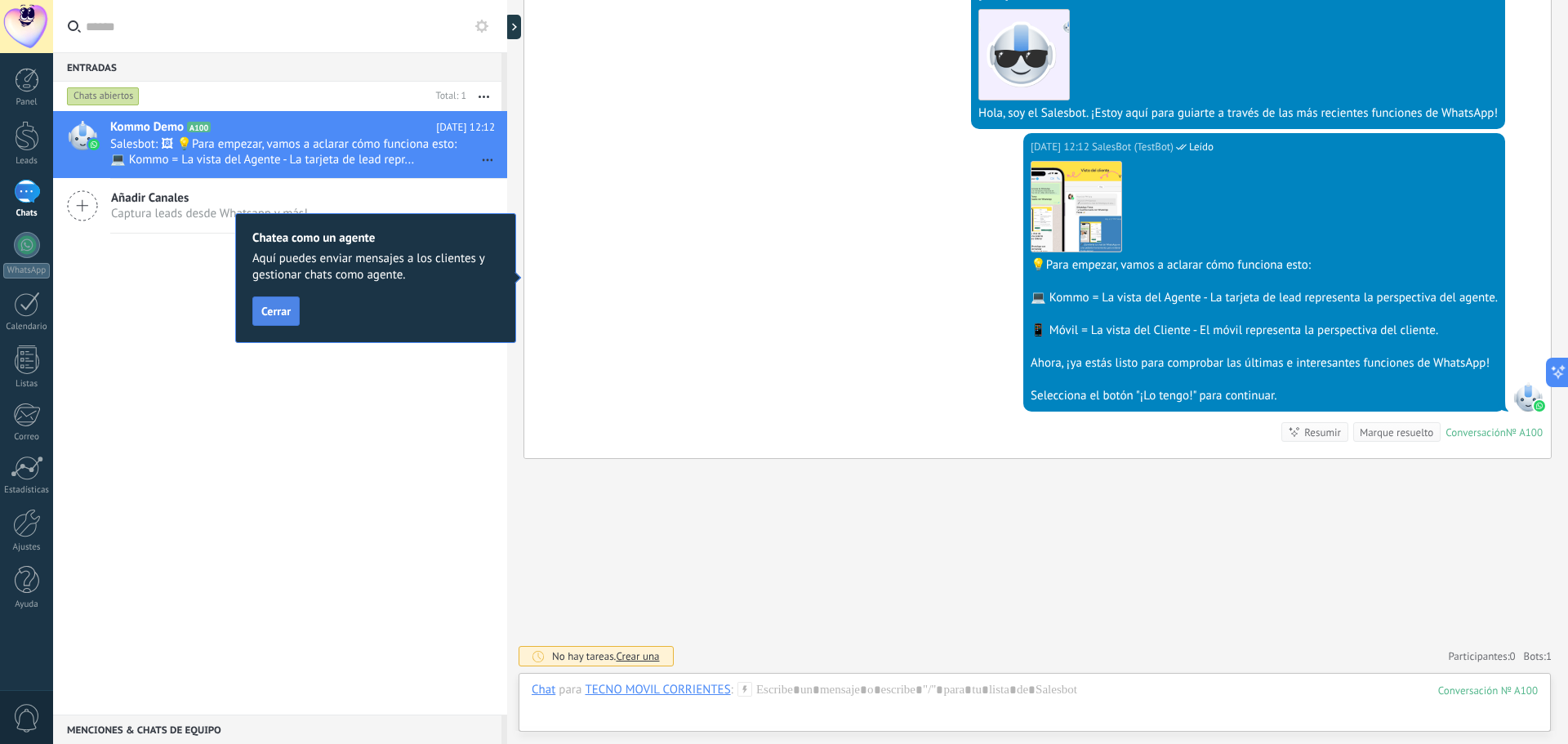
click at [281, 317] on span "Cerrar" at bounding box center [275, 311] width 29 height 12
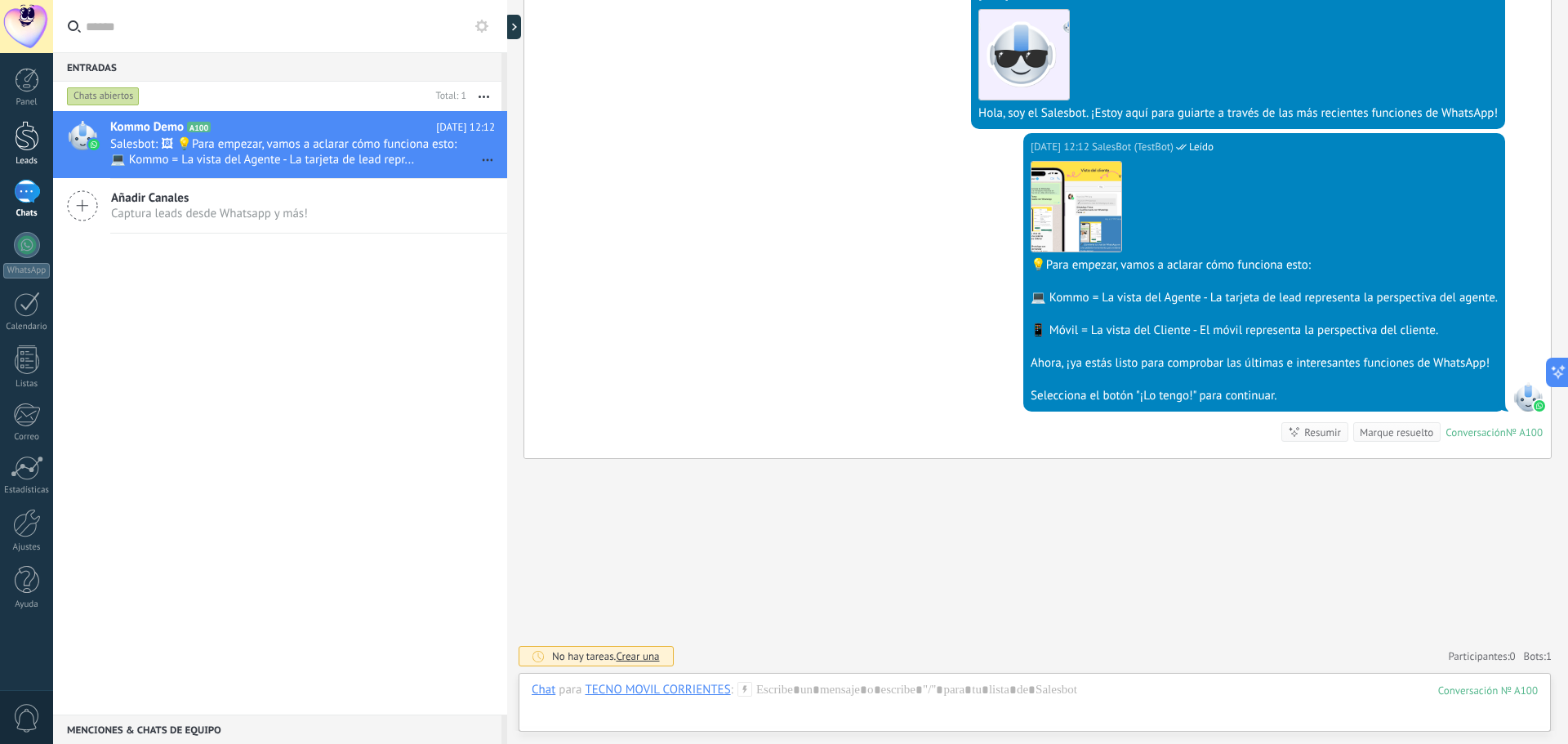
click at [24, 130] on div at bounding box center [26, 136] width 24 height 30
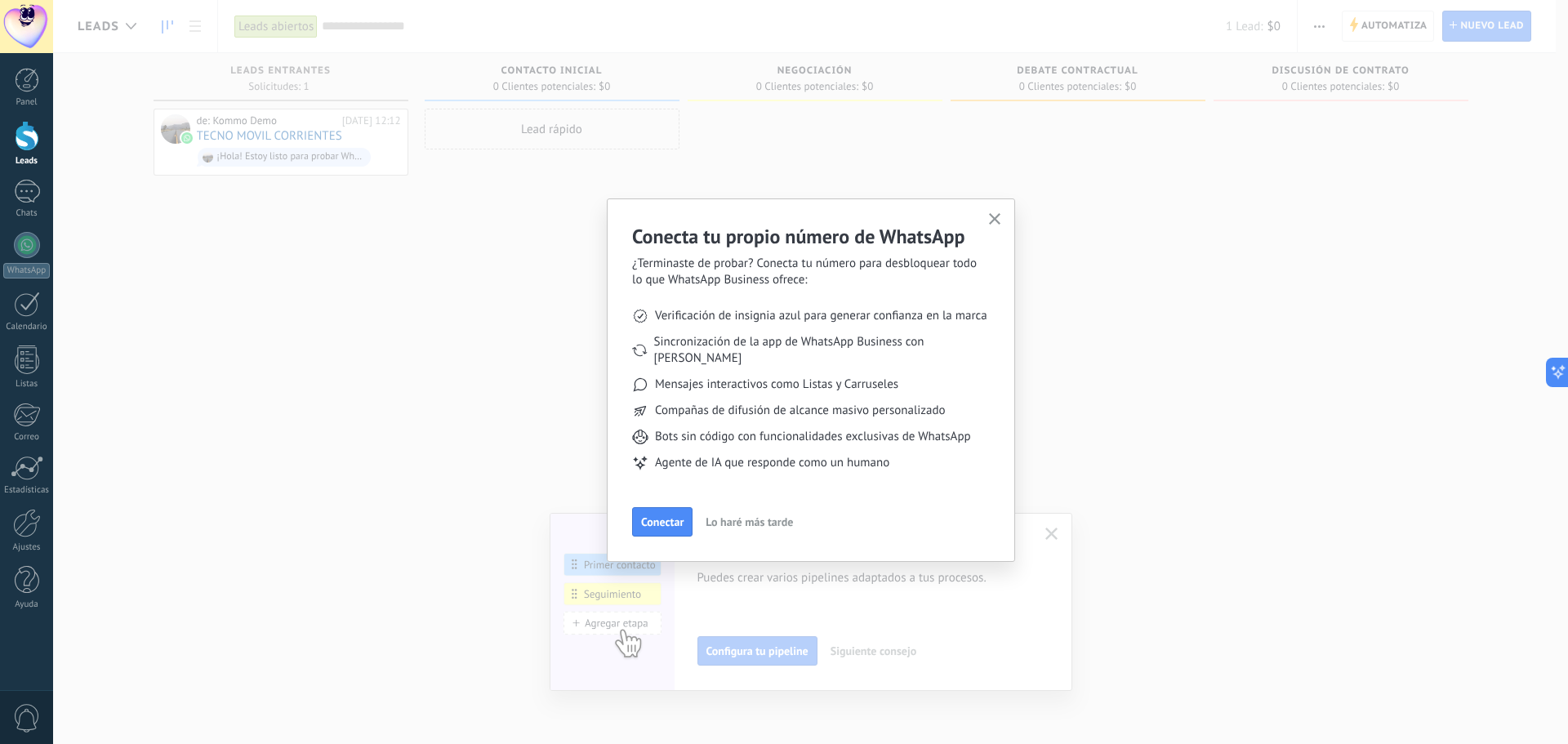
click at [1002, 217] on button "button" at bounding box center [994, 220] width 20 height 22
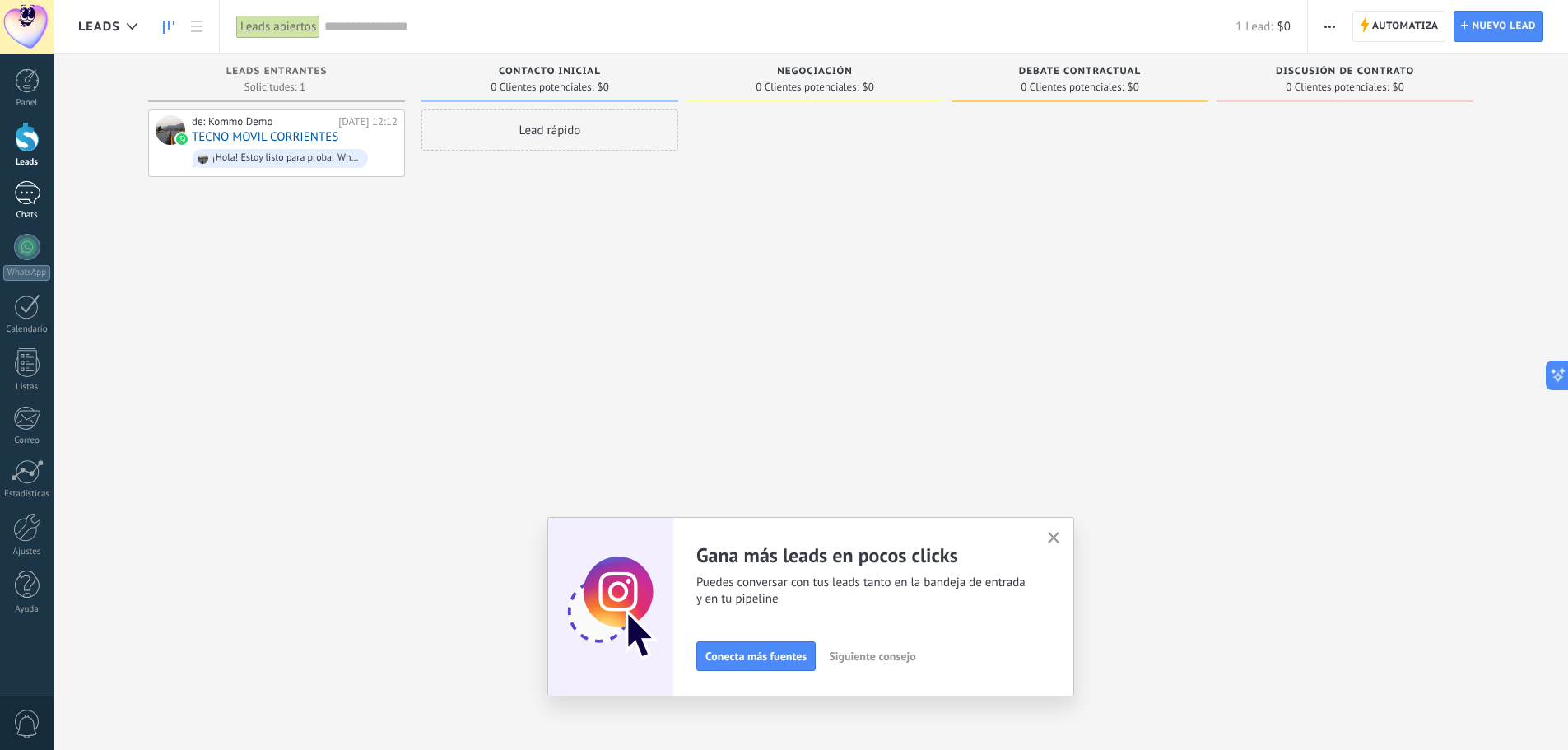
click at [22, 195] on div "1" at bounding box center [27, 193] width 26 height 24
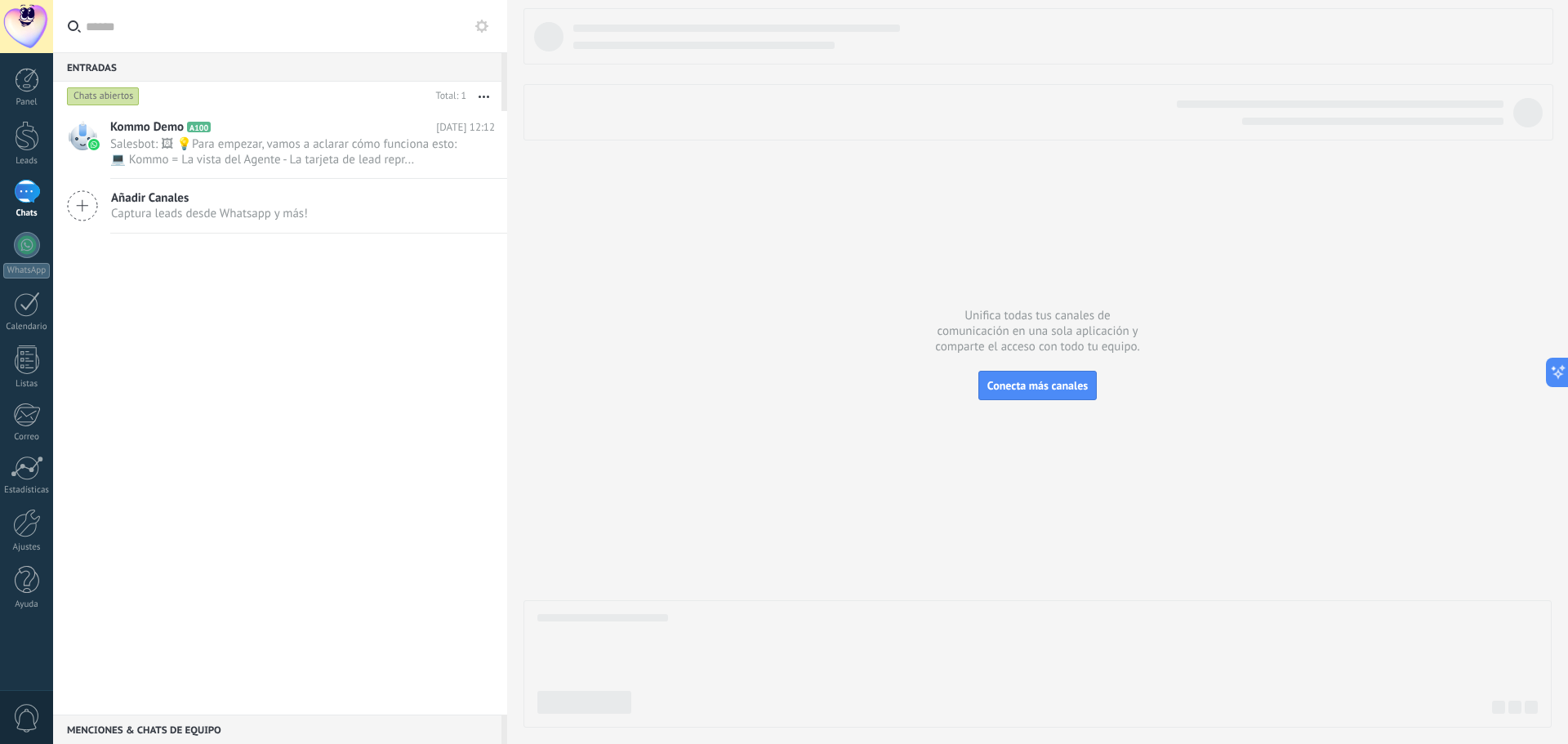
click at [255, 202] on span "Añadir Canales" at bounding box center [209, 198] width 197 height 15
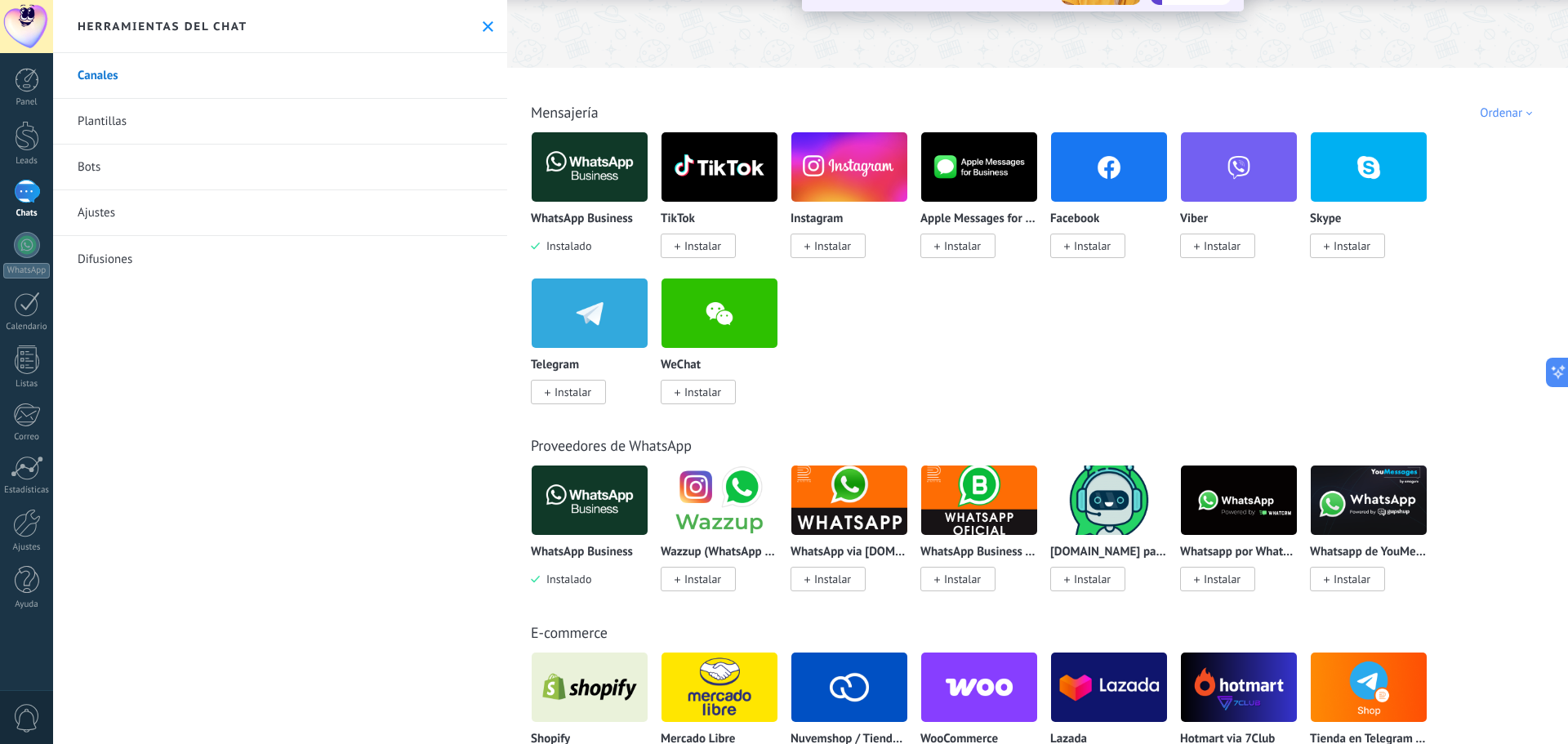
scroll to position [163, 0]
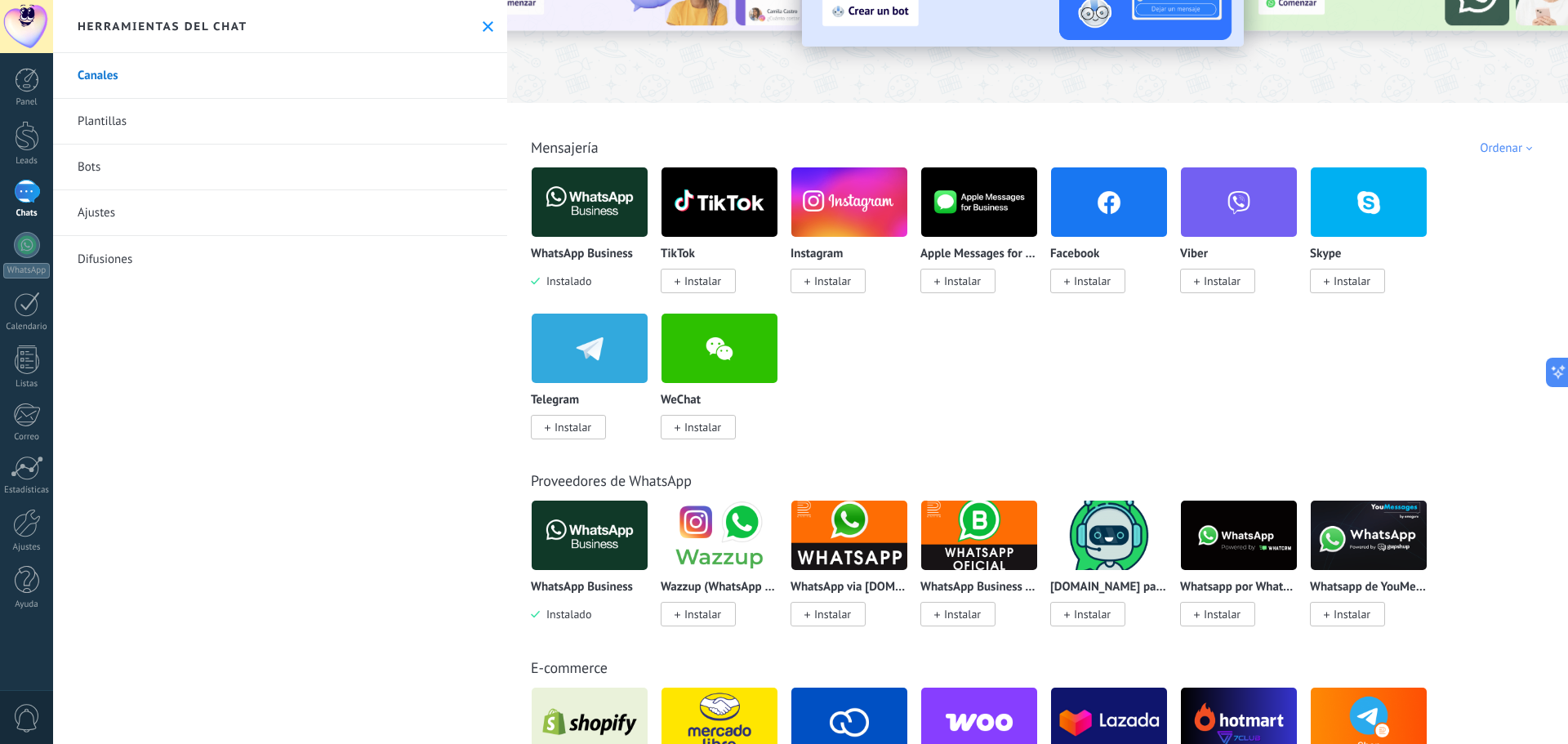
click at [829, 282] on span "Instalar" at bounding box center [832, 281] width 37 height 14
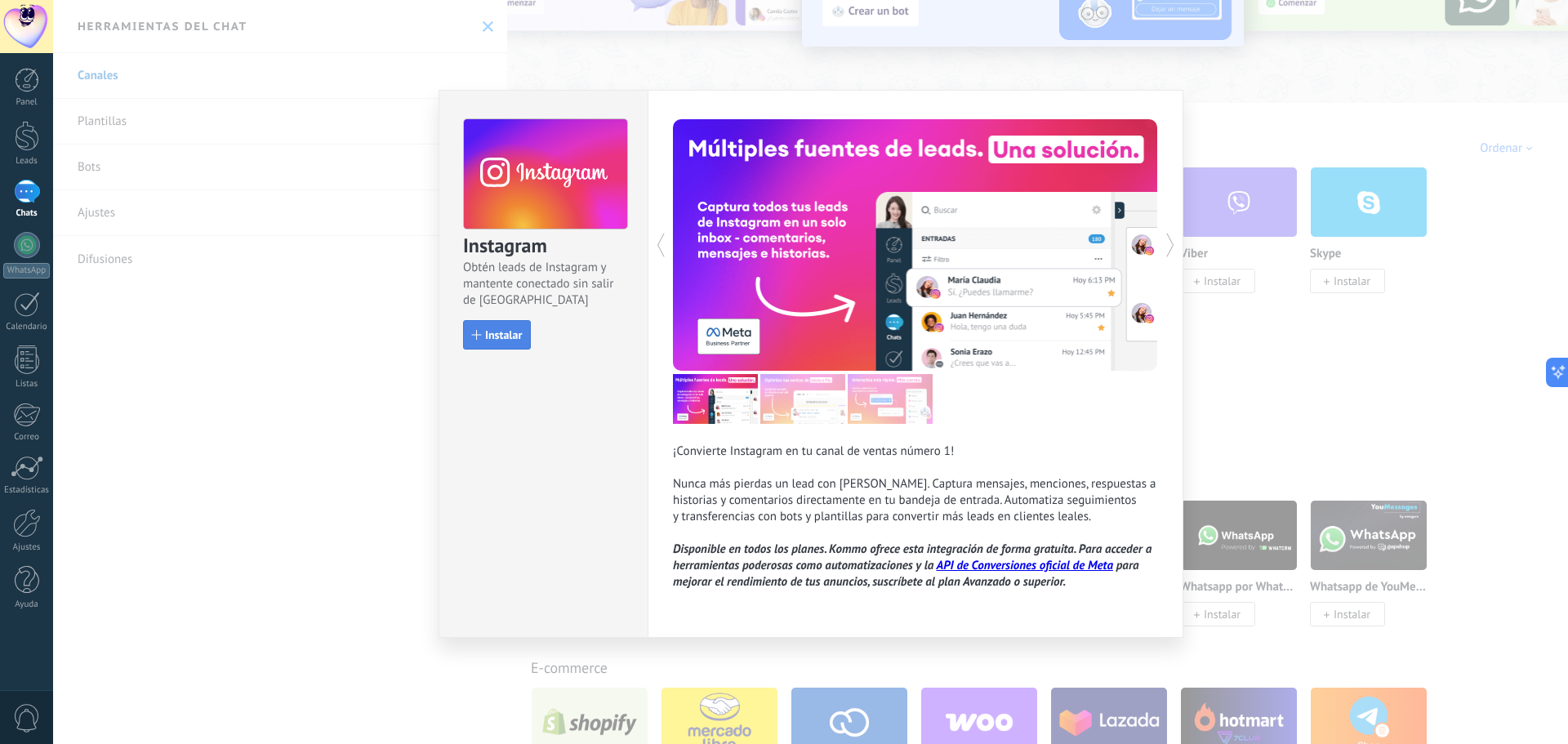
click at [510, 338] on span "Instalar" at bounding box center [502, 334] width 37 height 12
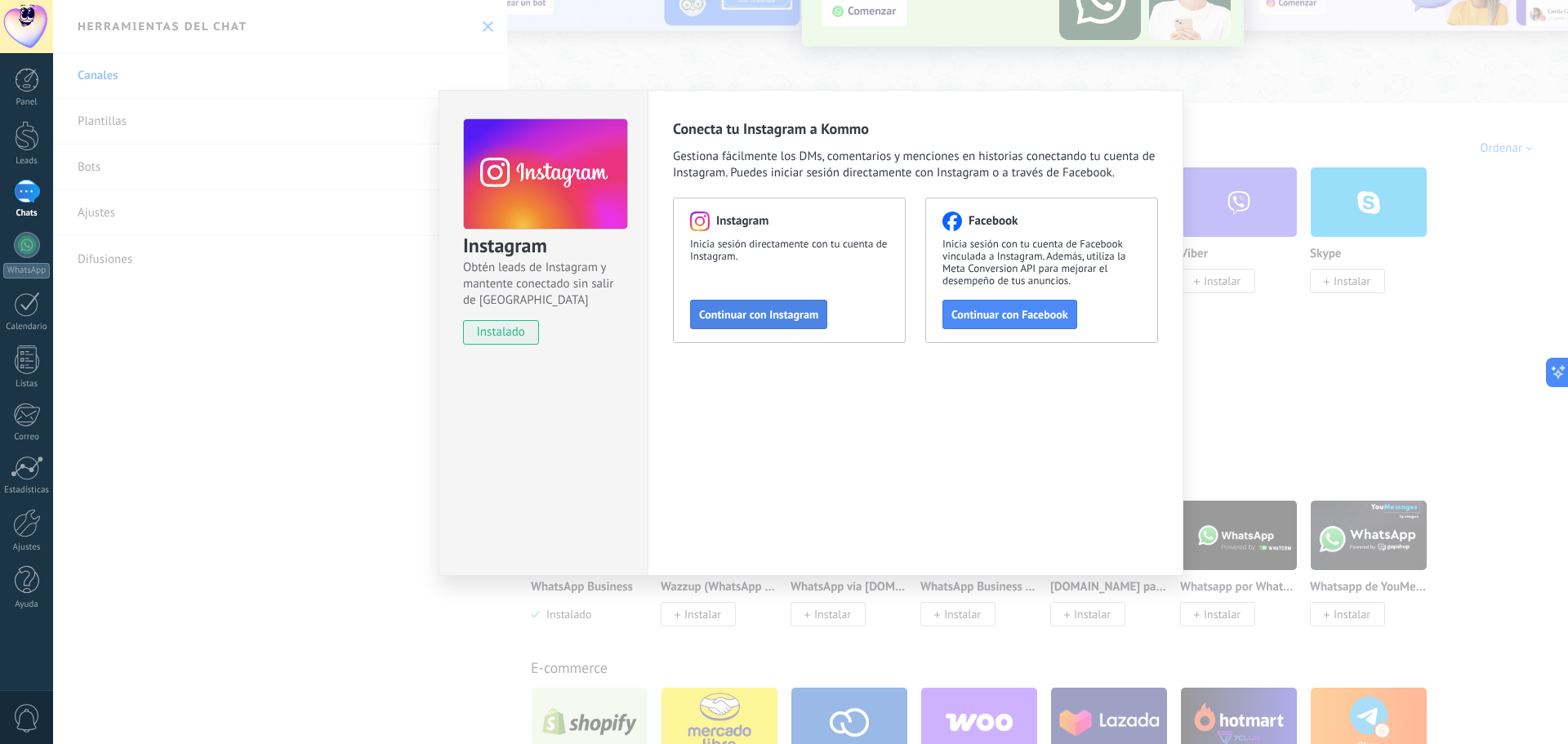
click at [787, 317] on span "Continuar con Instagram" at bounding box center [758, 314] width 119 height 12
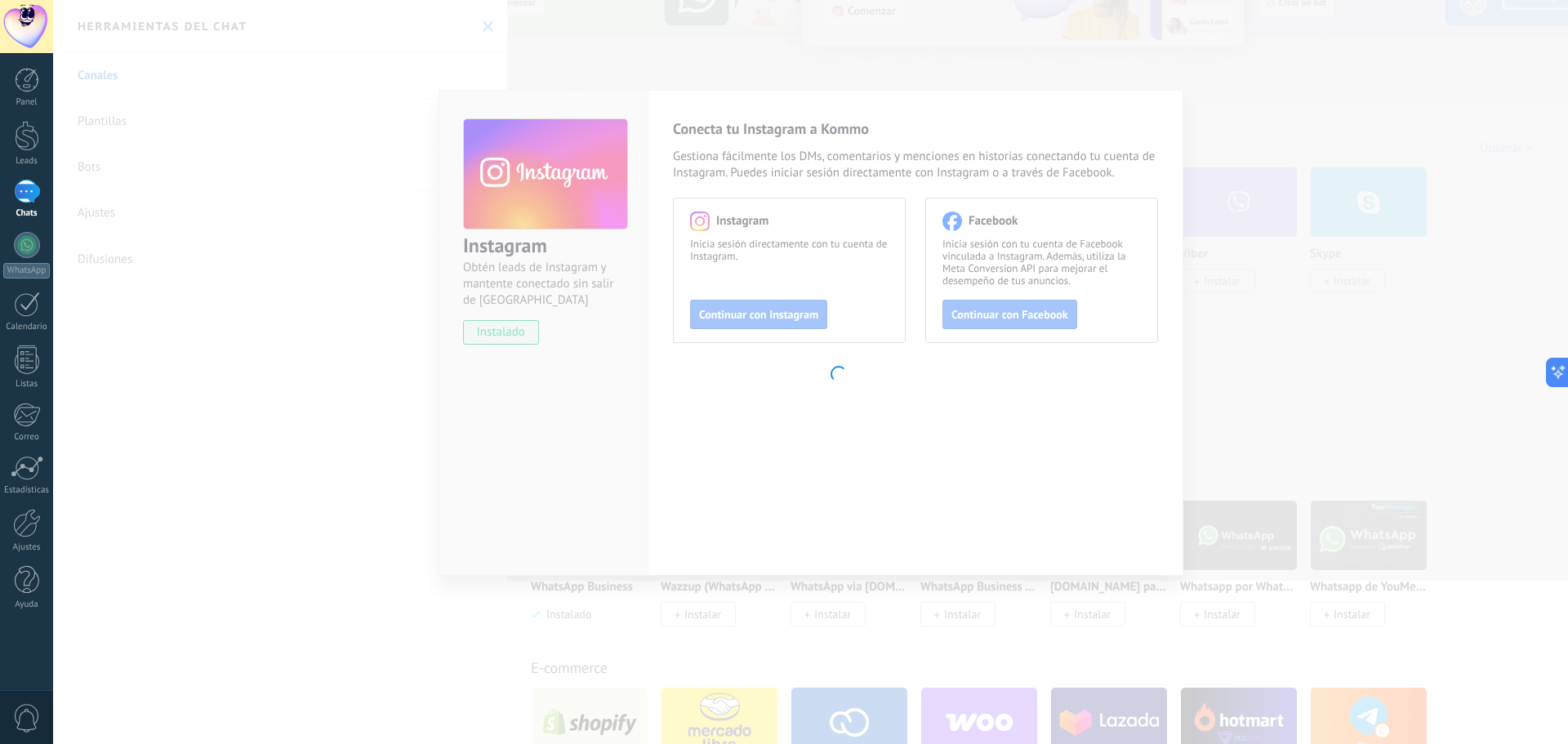
drag, startPoint x: 1363, startPoint y: 93, endPoint x: 1233, endPoint y: 110, distance: 131.1
click at [1363, 93] on body ".abccls-1,.abccls-2{fill-rule:evenodd}.abccls-2{fill:#fff} .abfcls-1{fill:none}…" at bounding box center [784, 372] width 1568 height 744
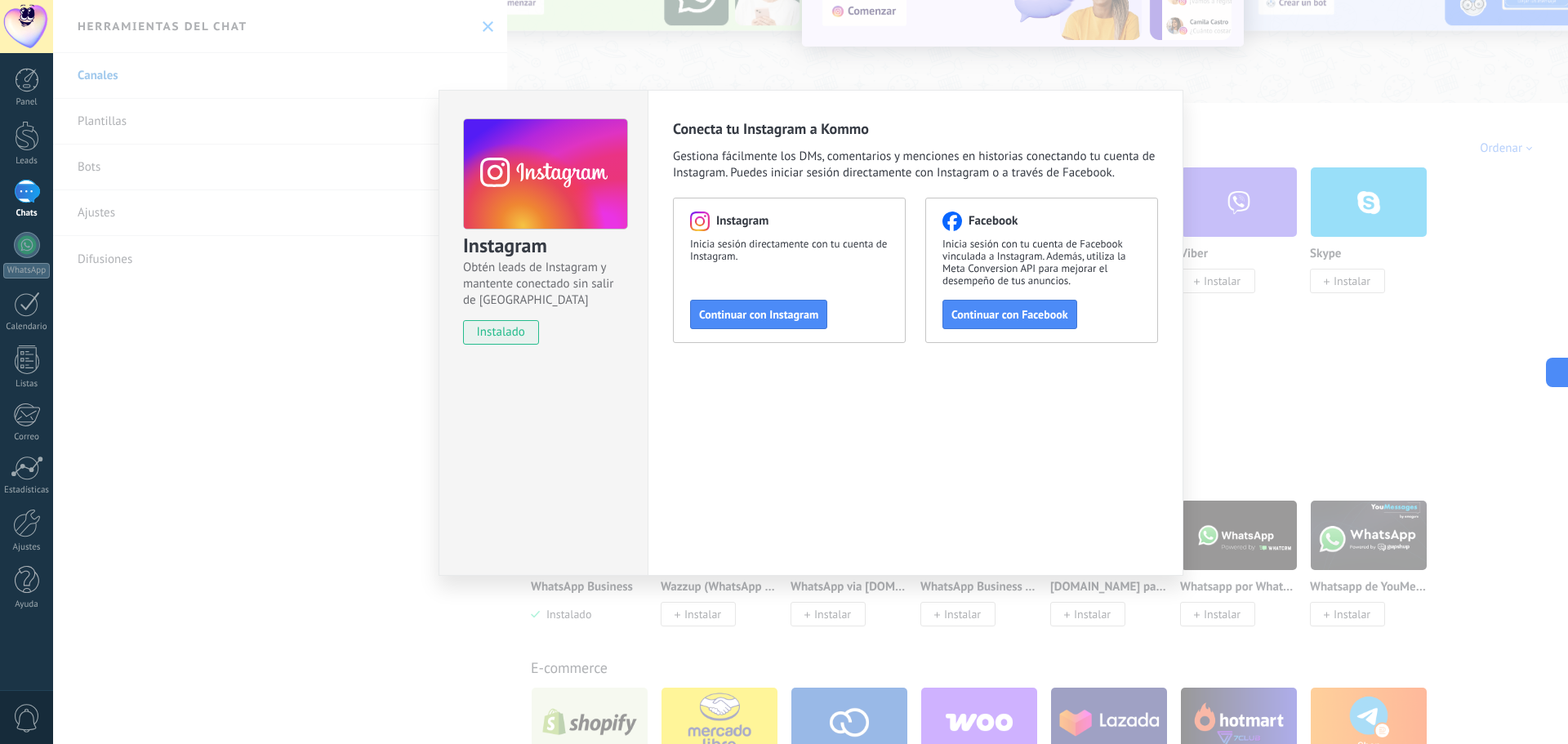
click at [114, 169] on div "Instagram Obtén leads de Instagram y mantente conectado sin salir de Kommo inst…" at bounding box center [811, 372] width 1515 height 744
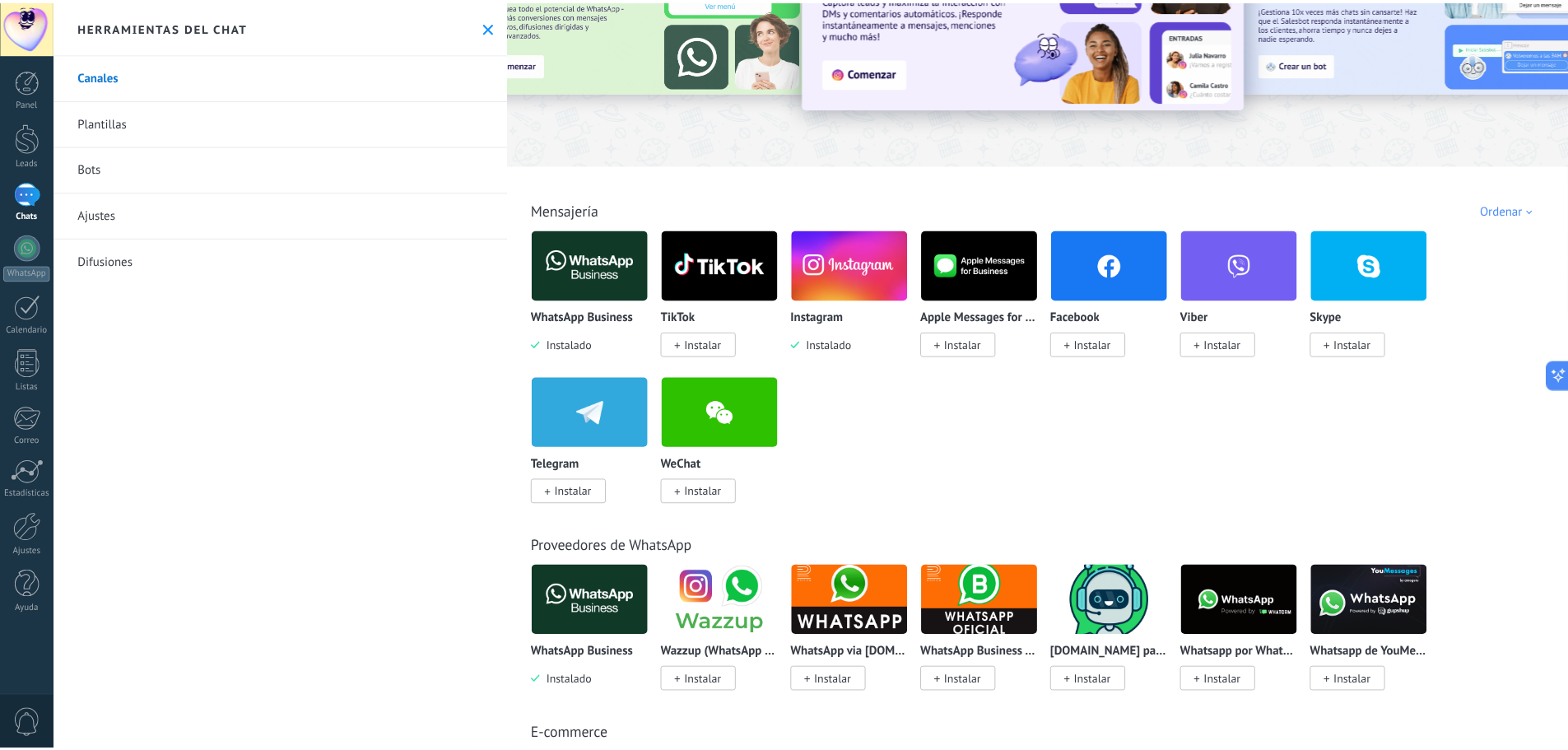
scroll to position [0, 0]
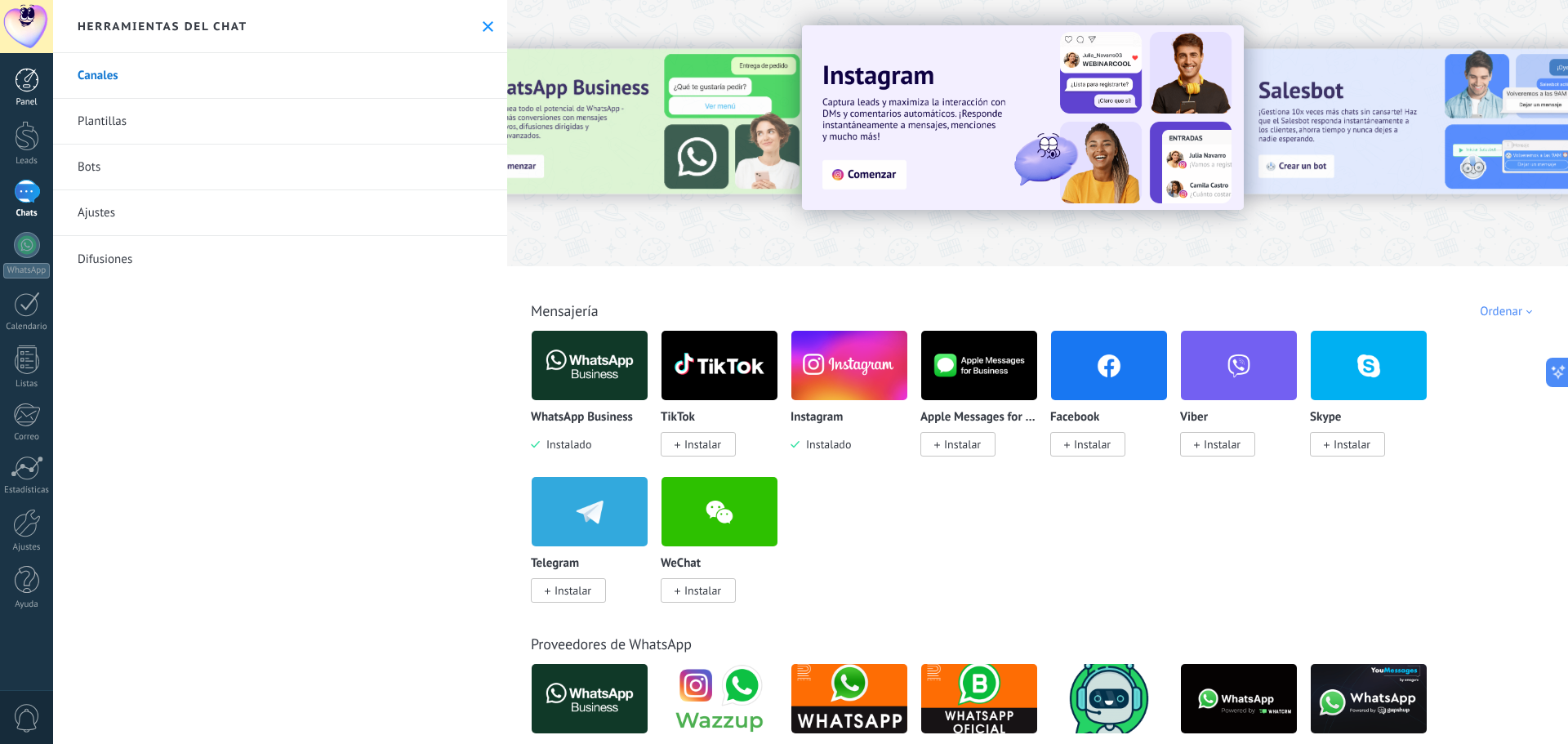
click at [20, 85] on div at bounding box center [26, 79] width 24 height 24
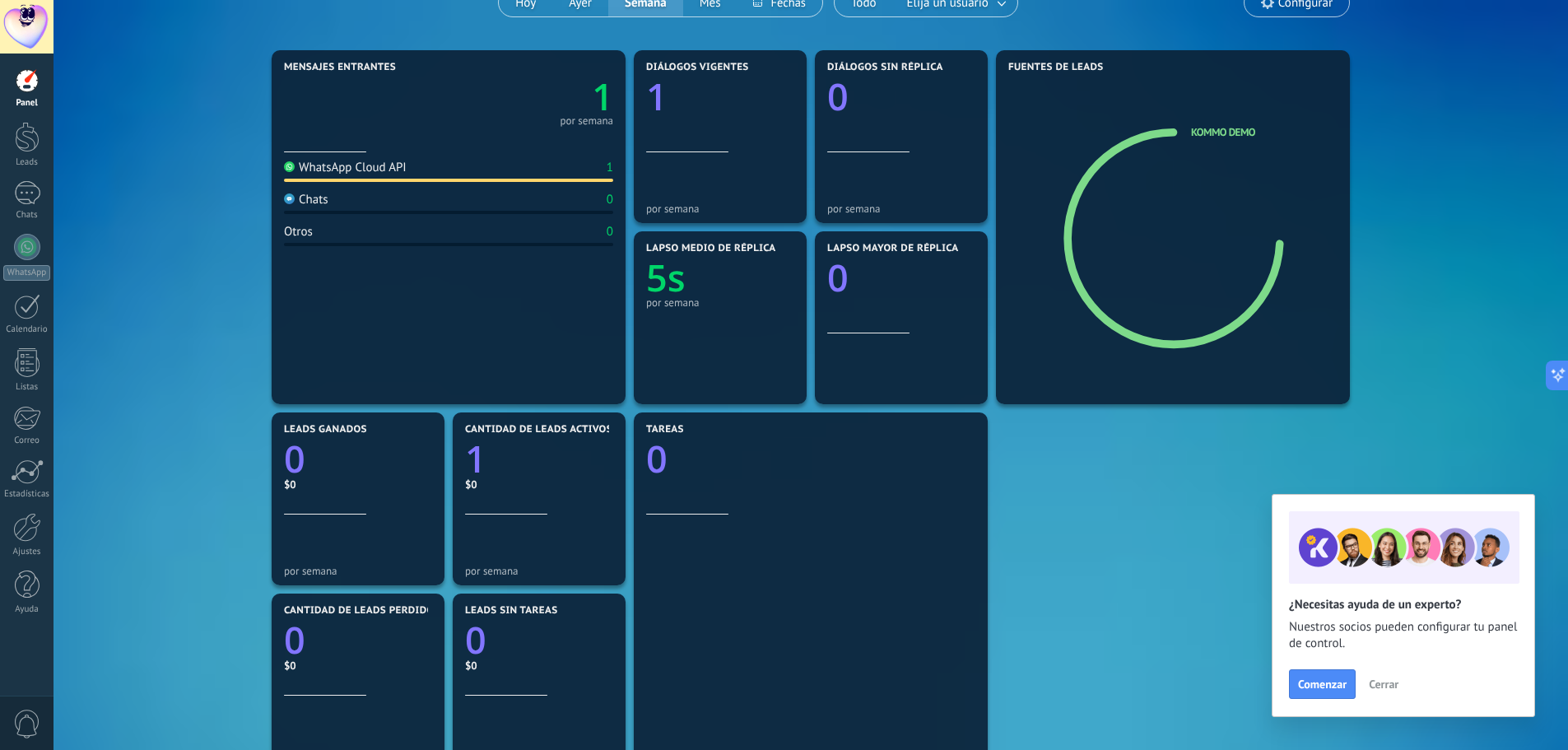
scroll to position [164, 0]
click at [30, 251] on div at bounding box center [27, 246] width 26 height 26
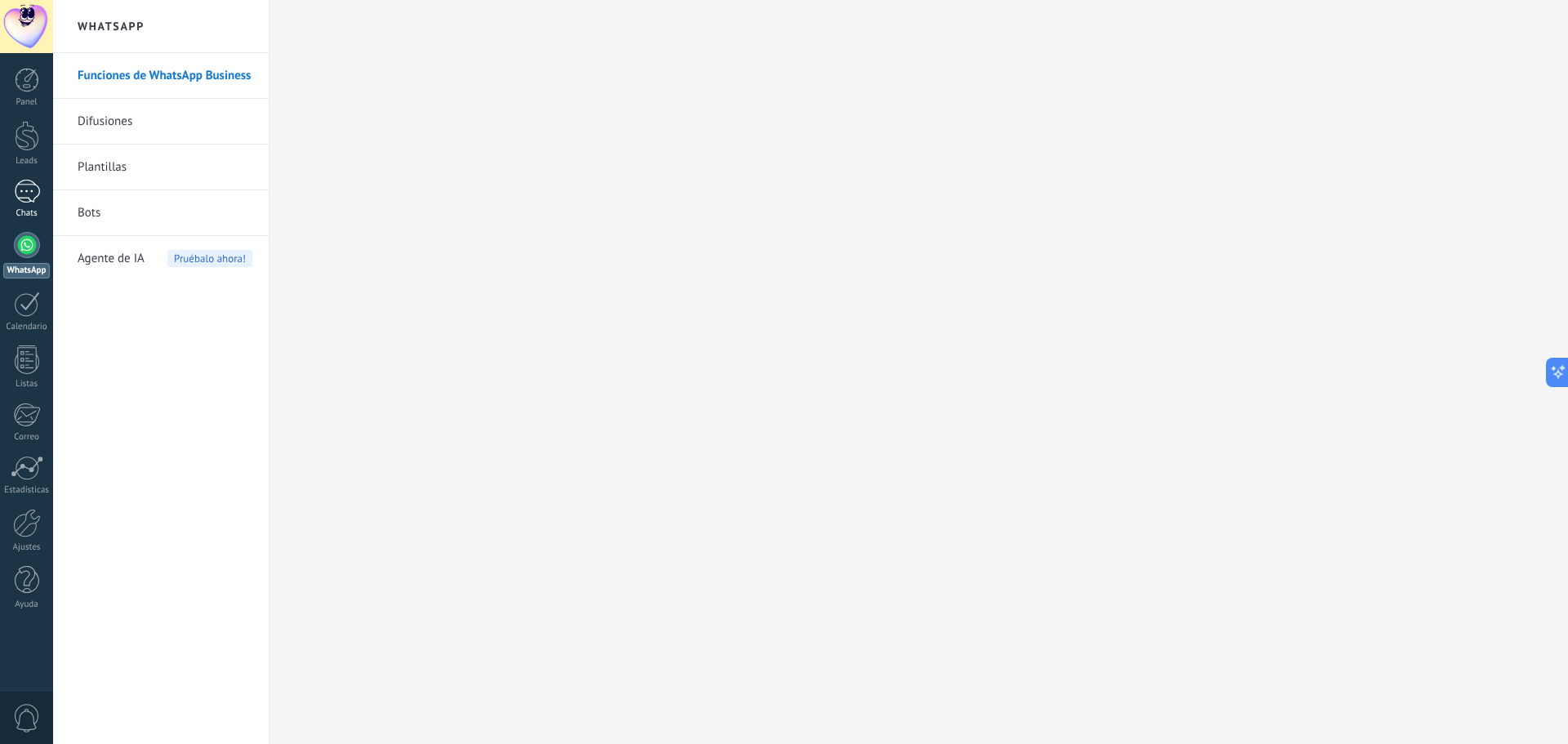
click at [29, 192] on div "1" at bounding box center [27, 192] width 26 height 24
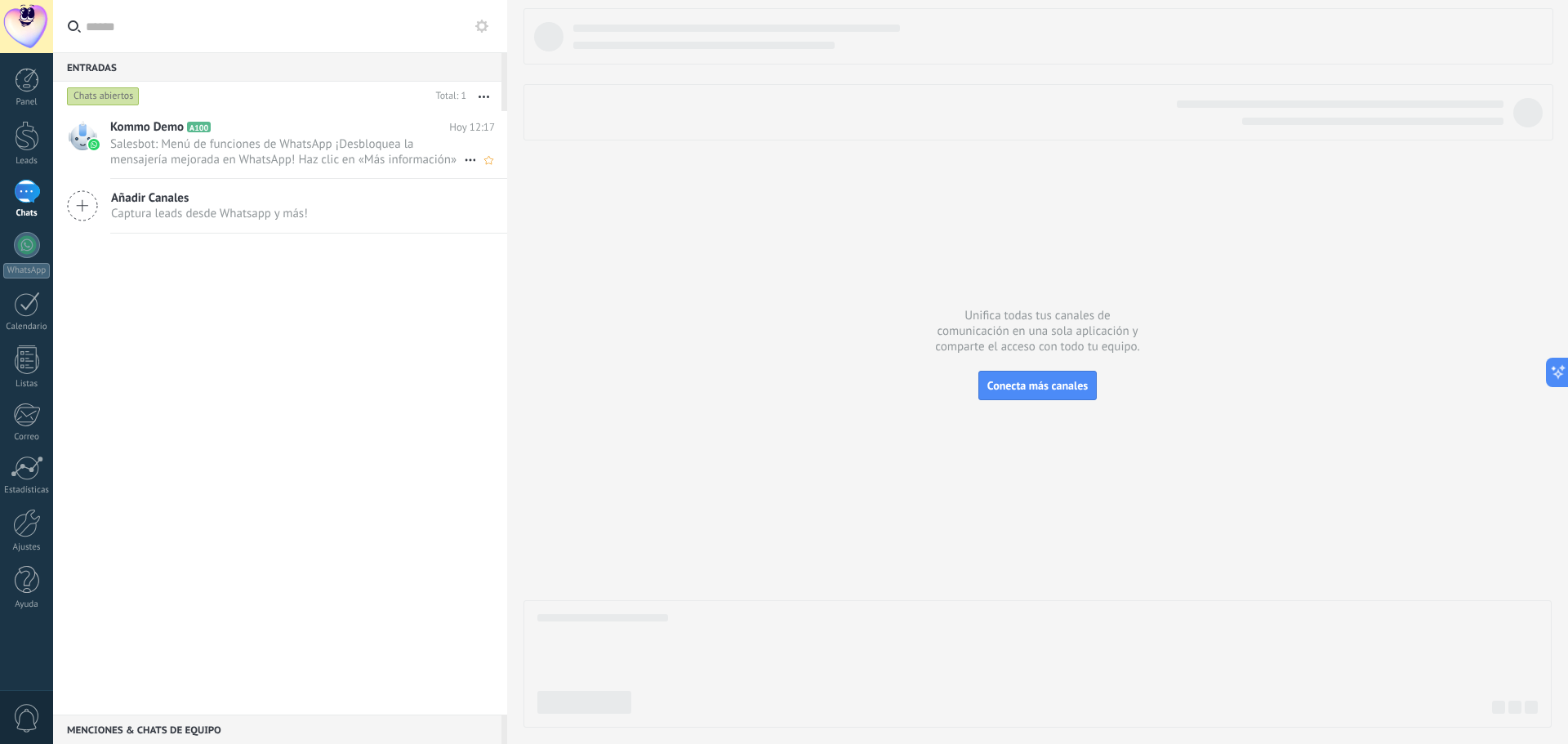
click at [362, 150] on span "Salesbot: Menú de funciones de WhatsApp ¡Desbloquea la mensajería mejorada en W…" at bounding box center [287, 151] width 354 height 31
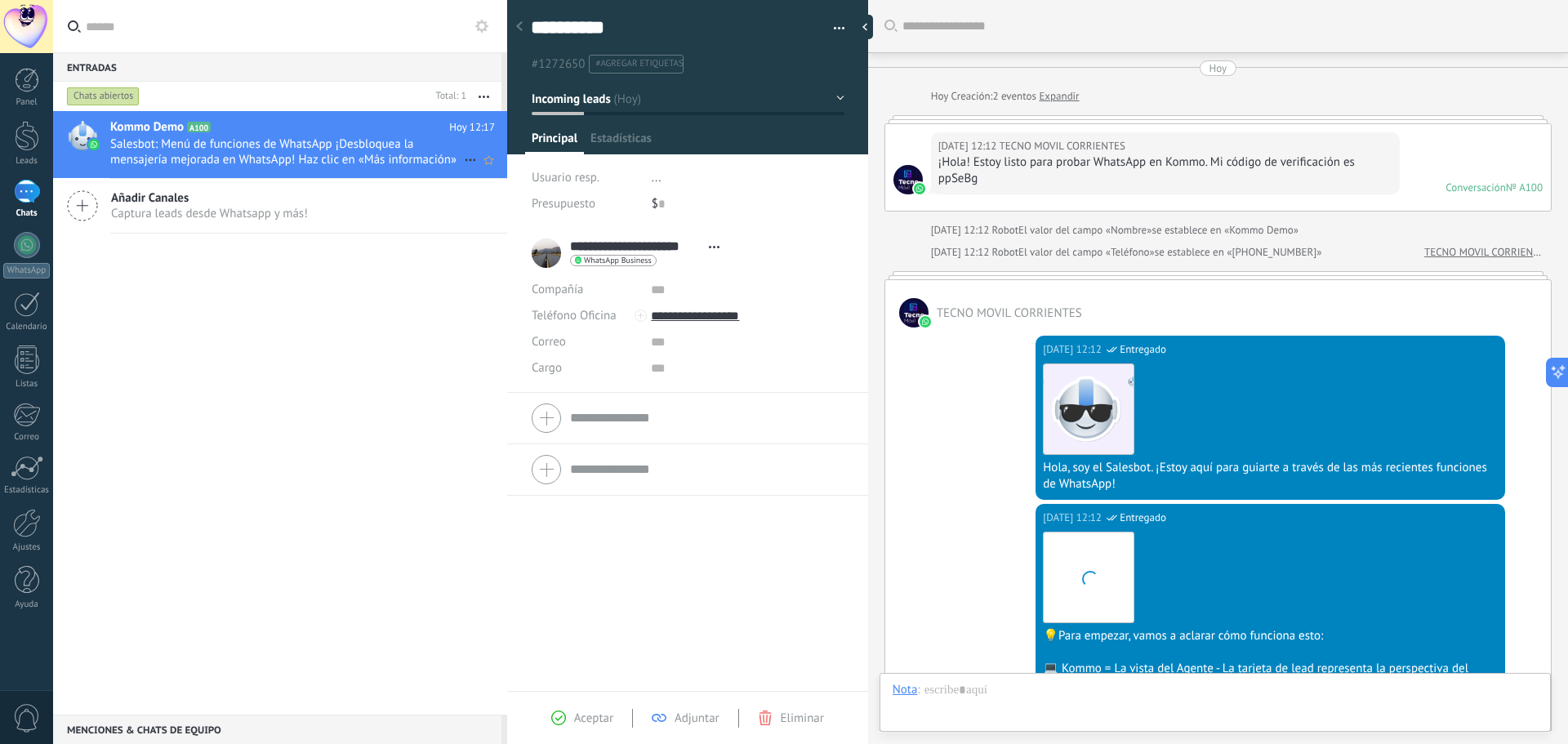
scroll to position [503, 0]
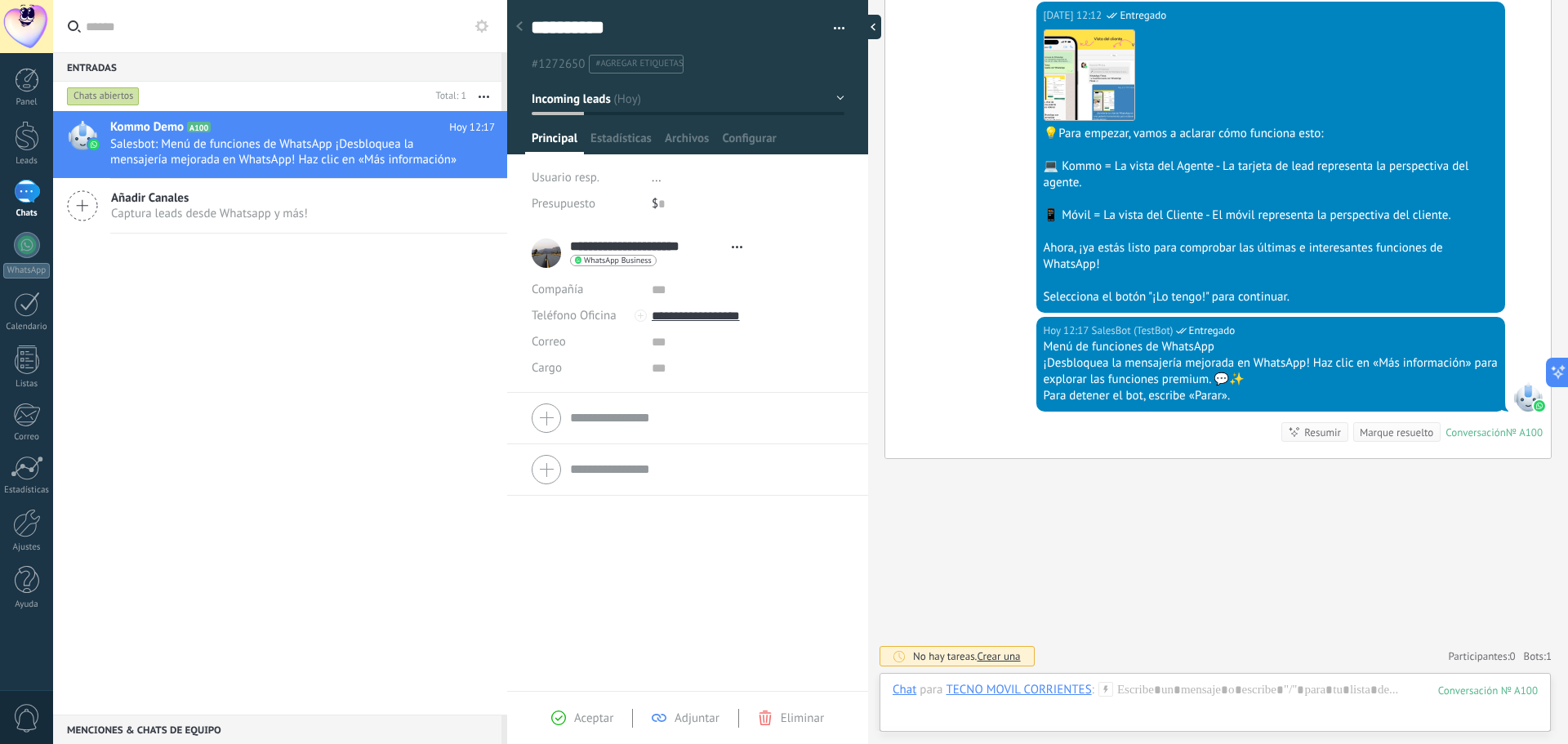
click at [870, 24] on div at bounding box center [868, 26] width 24 height 24
type textarea "**********"
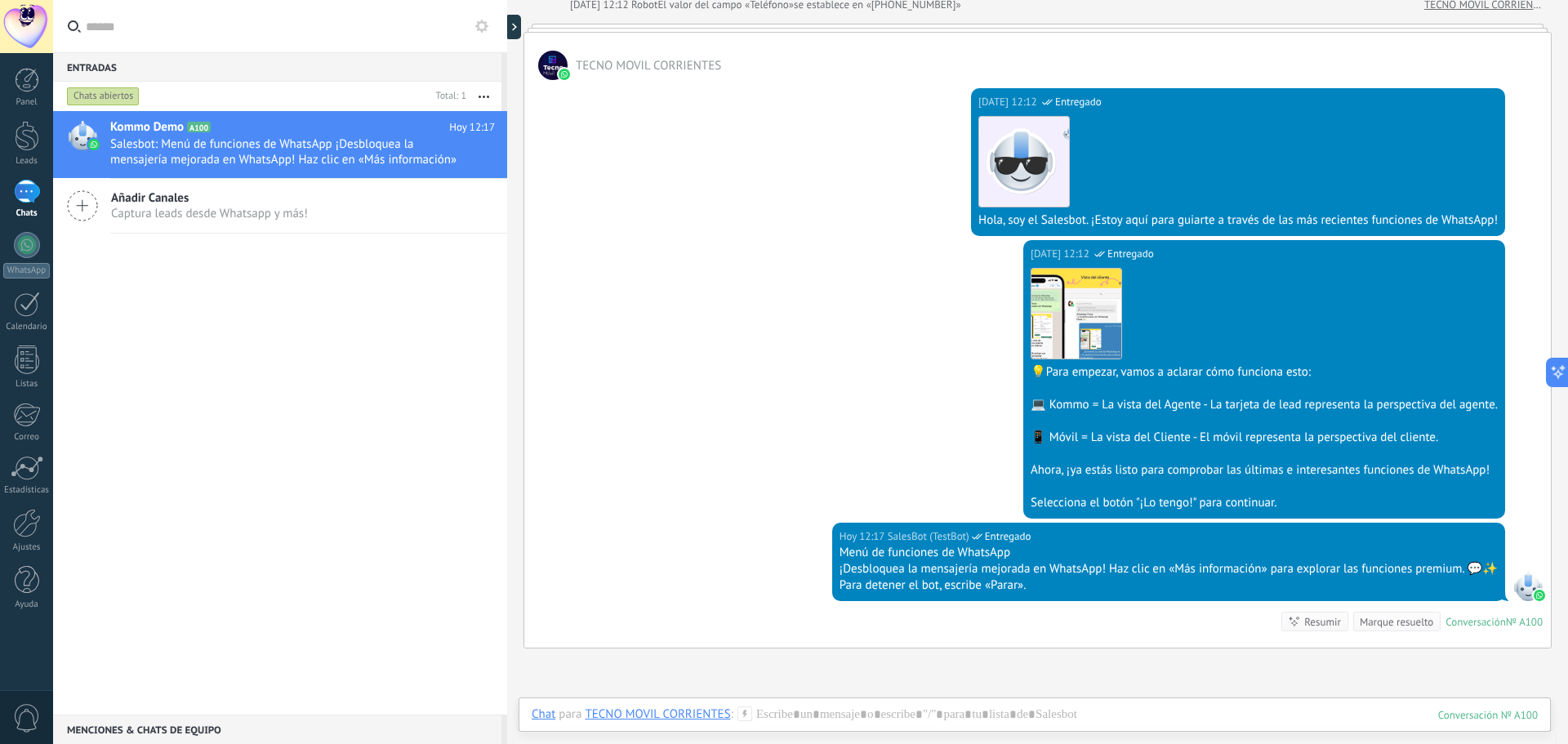
scroll to position [327, 0]
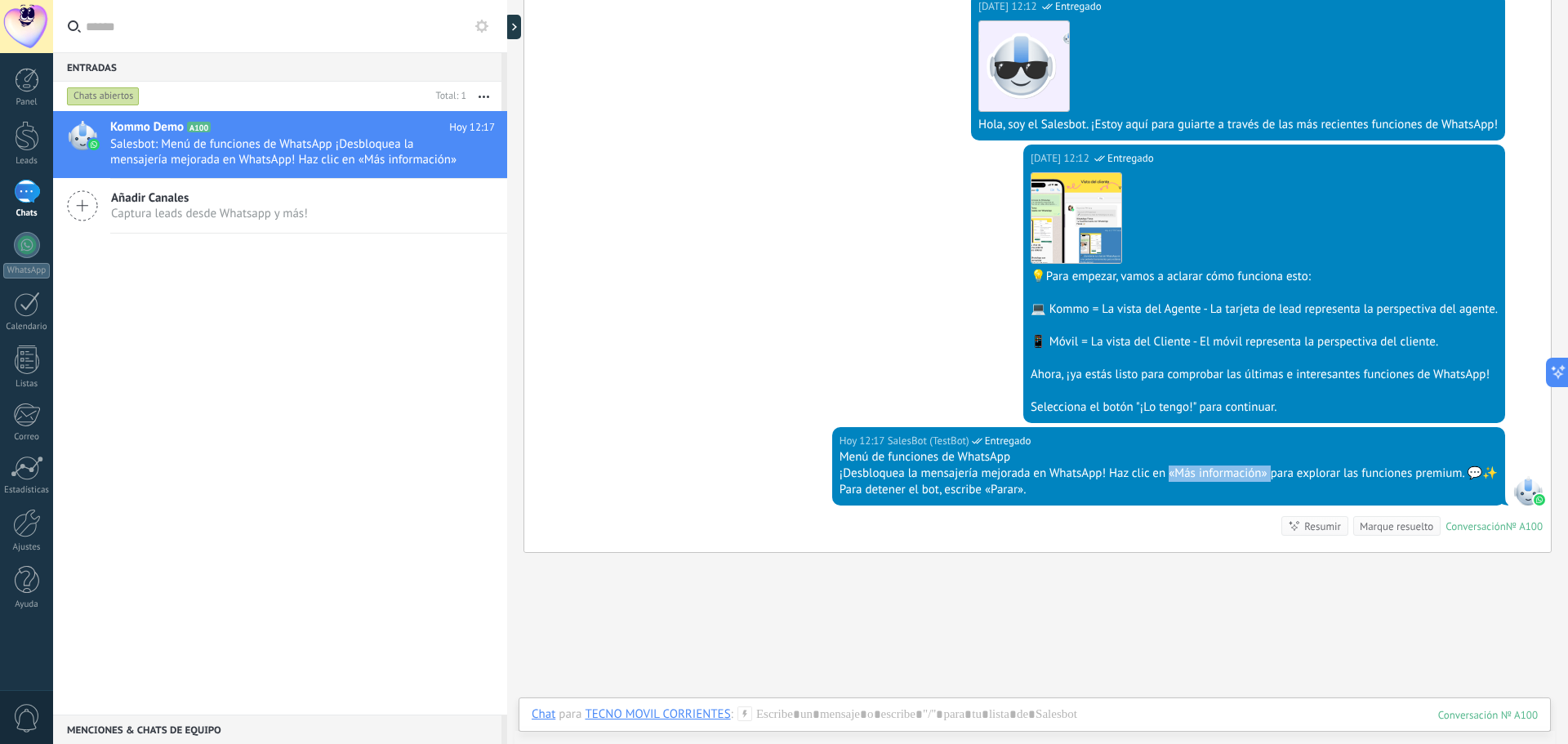
drag, startPoint x: 1161, startPoint y: 471, endPoint x: 1262, endPoint y: 470, distance: 101.0
click at [1262, 470] on div "¡Desbloquea la mensajería mejorada en WhatsApp! Haz clic en «Más información» p…" at bounding box center [1168, 473] width 658 height 16
copy div "«Más información»"
click at [923, 713] on div at bounding box center [1034, 731] width 1006 height 49
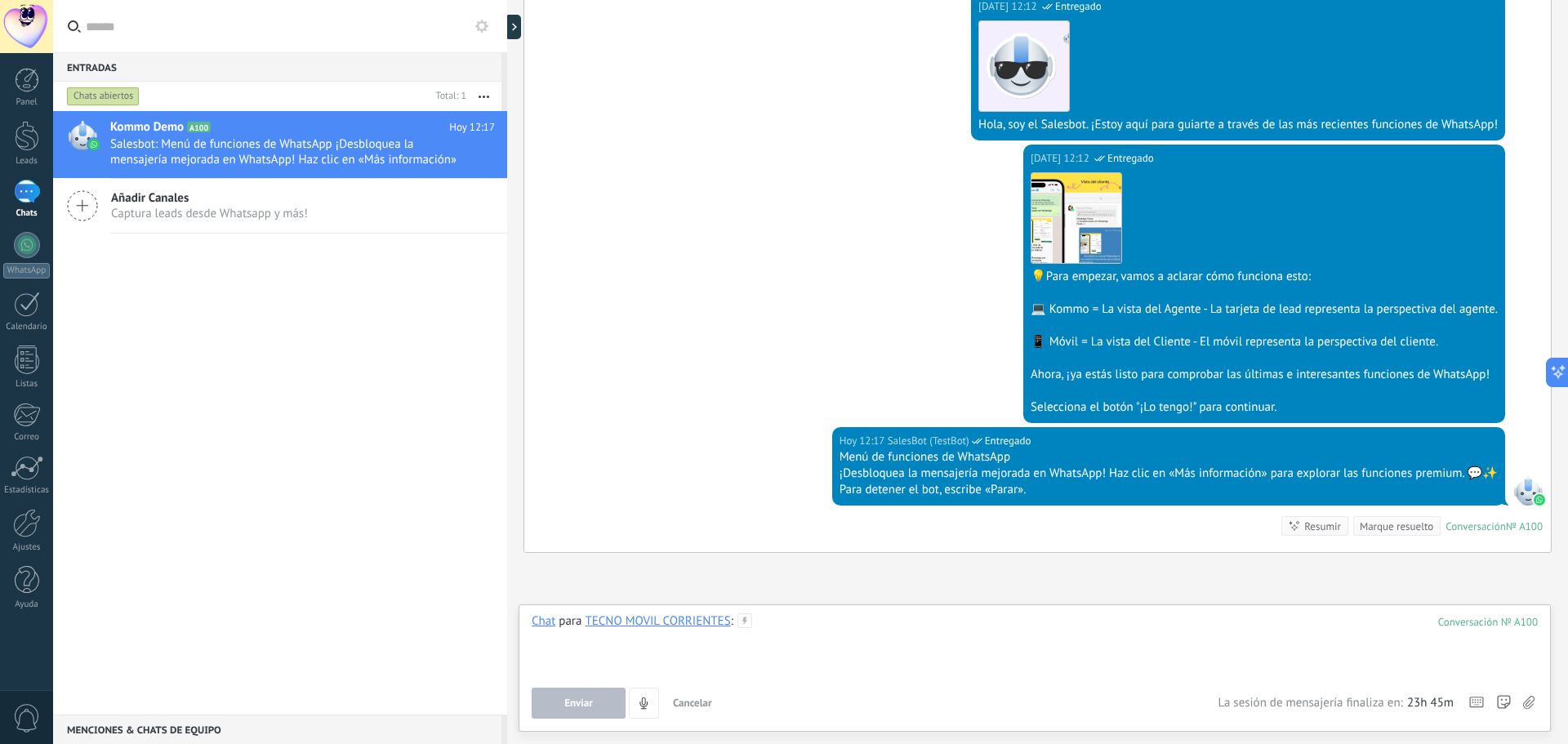
click at [862, 666] on div at bounding box center [1034, 644] width 1006 height 62
paste div
click at [603, 702] on button "Enviar" at bounding box center [578, 703] width 94 height 31
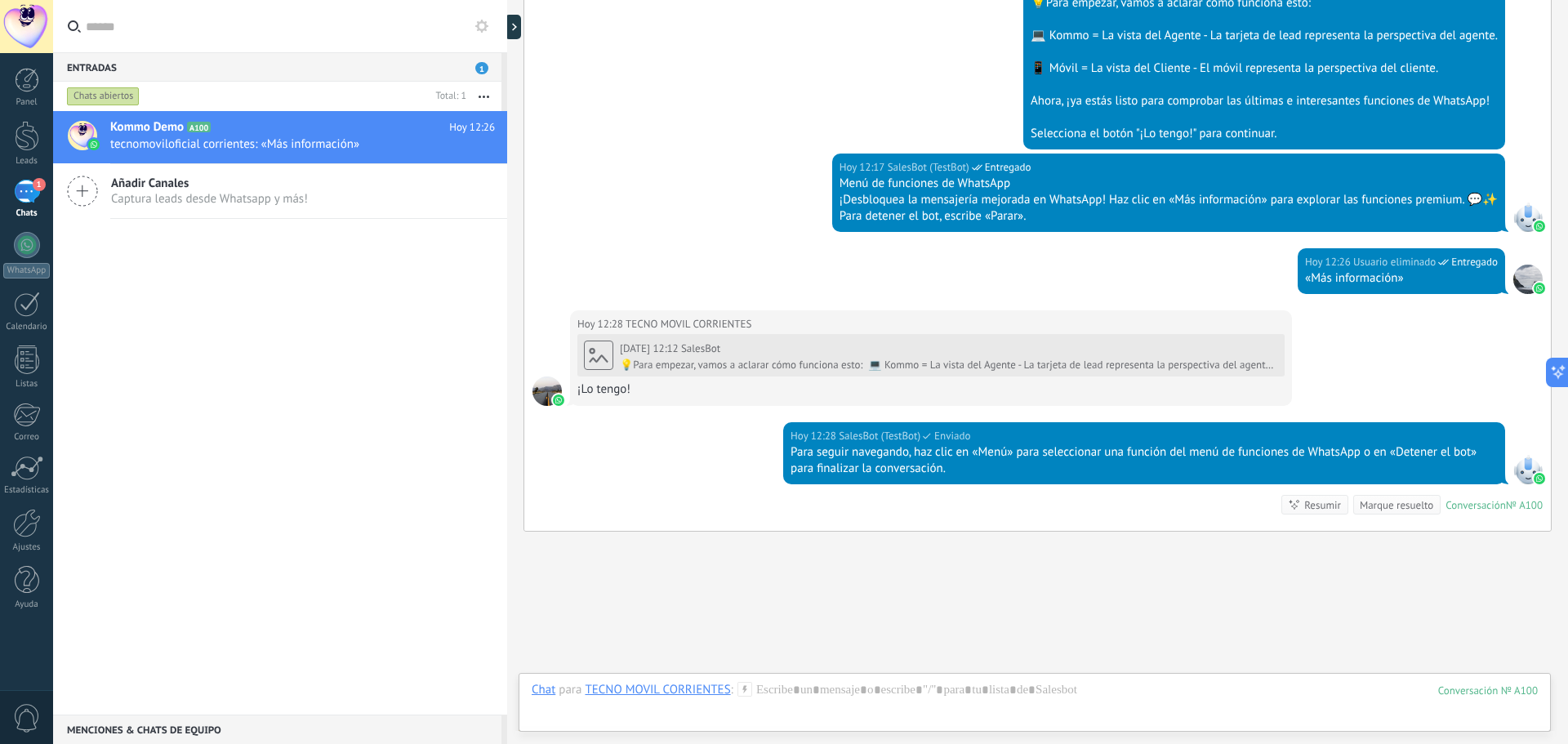
scroll to position [673, 0]
